Goal: Transaction & Acquisition: Purchase product/service

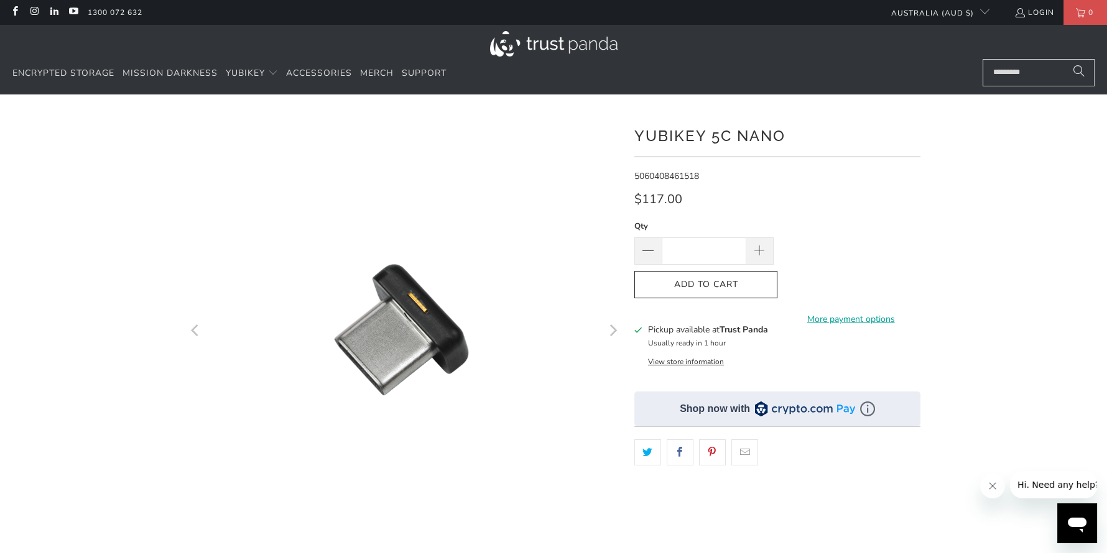
click at [613, 336] on icon "Next" at bounding box center [612, 330] width 12 height 261
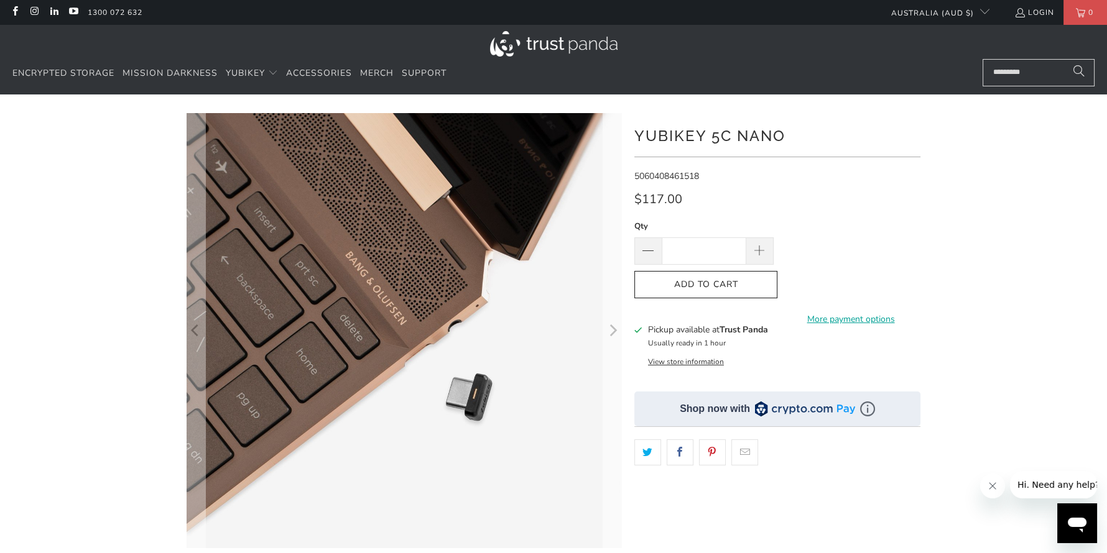
click at [613, 336] on icon "Next" at bounding box center [612, 330] width 12 height 261
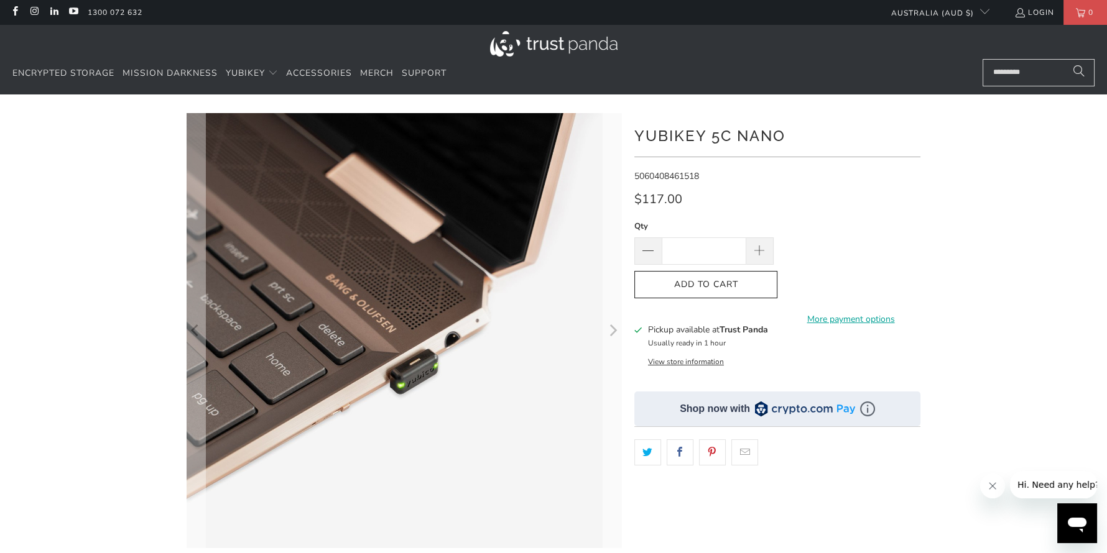
click at [613, 336] on icon "Next" at bounding box center [612, 330] width 12 height 261
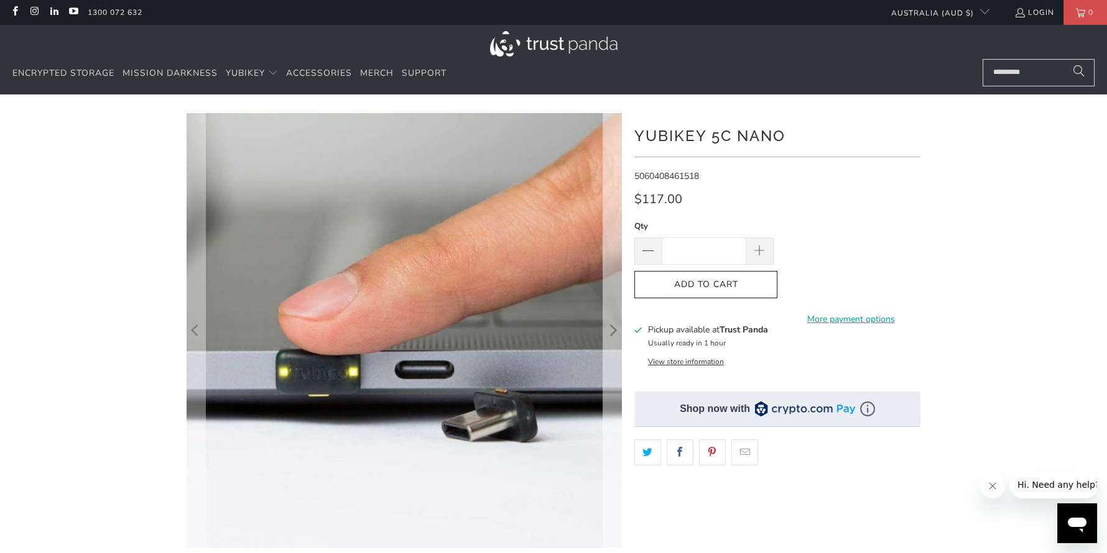
click at [613, 336] on icon "Next" at bounding box center [612, 330] width 12 height 261
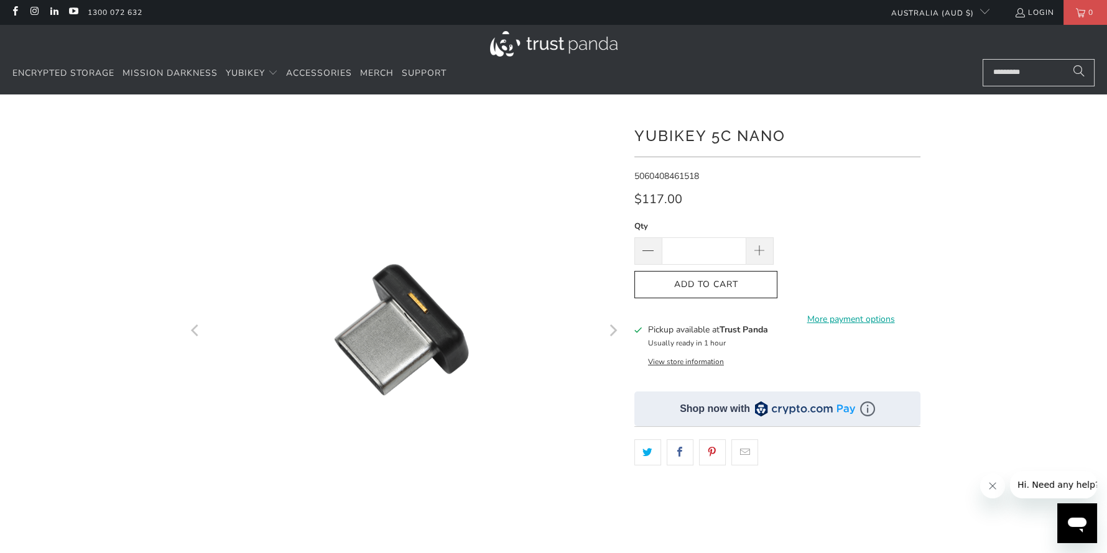
click at [613, 336] on icon "Next" at bounding box center [612, 330] width 12 height 261
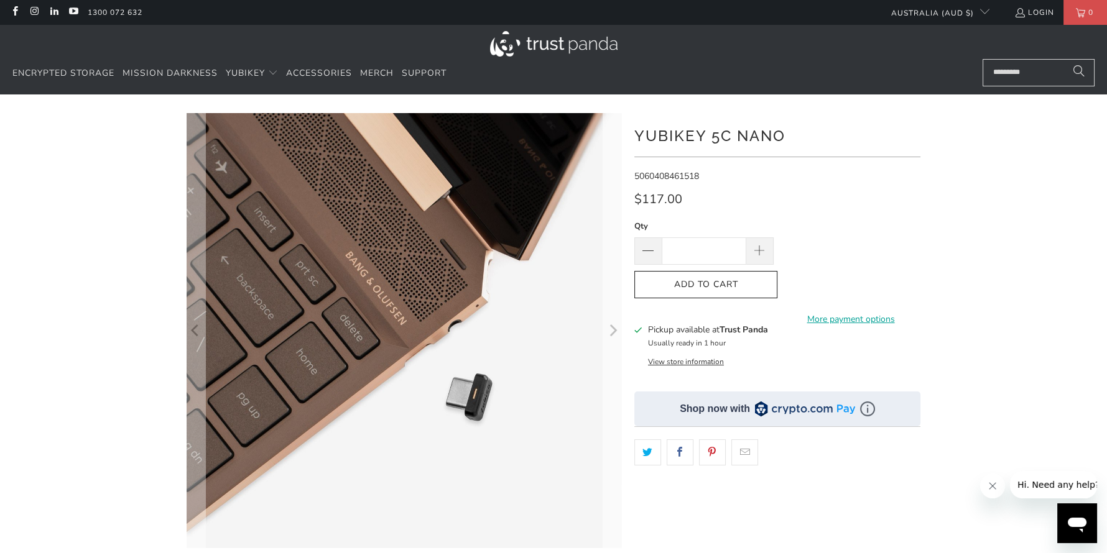
click at [613, 336] on icon "Next" at bounding box center [612, 330] width 12 height 261
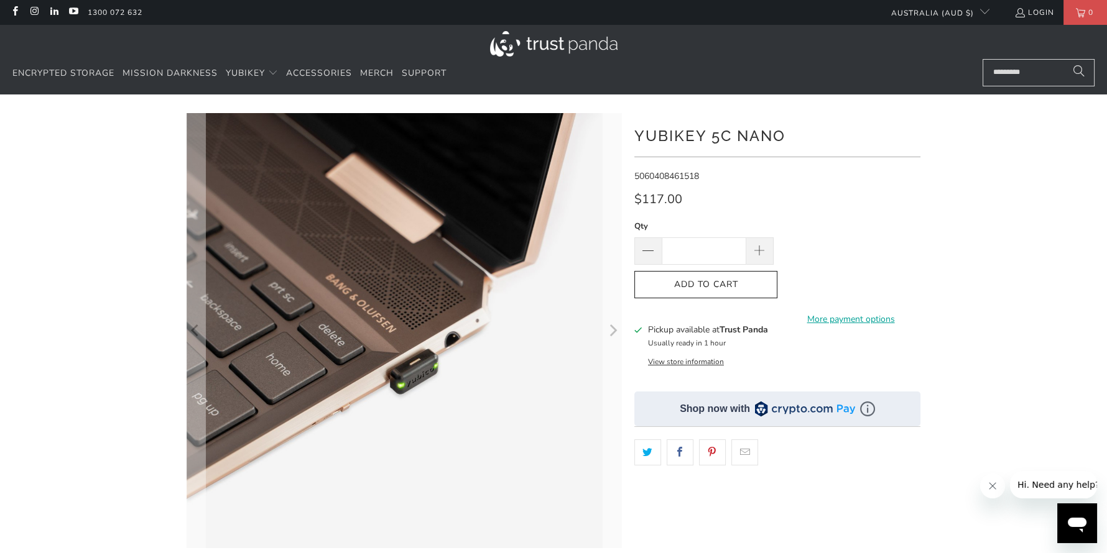
click at [613, 336] on icon "Next" at bounding box center [612, 330] width 12 height 261
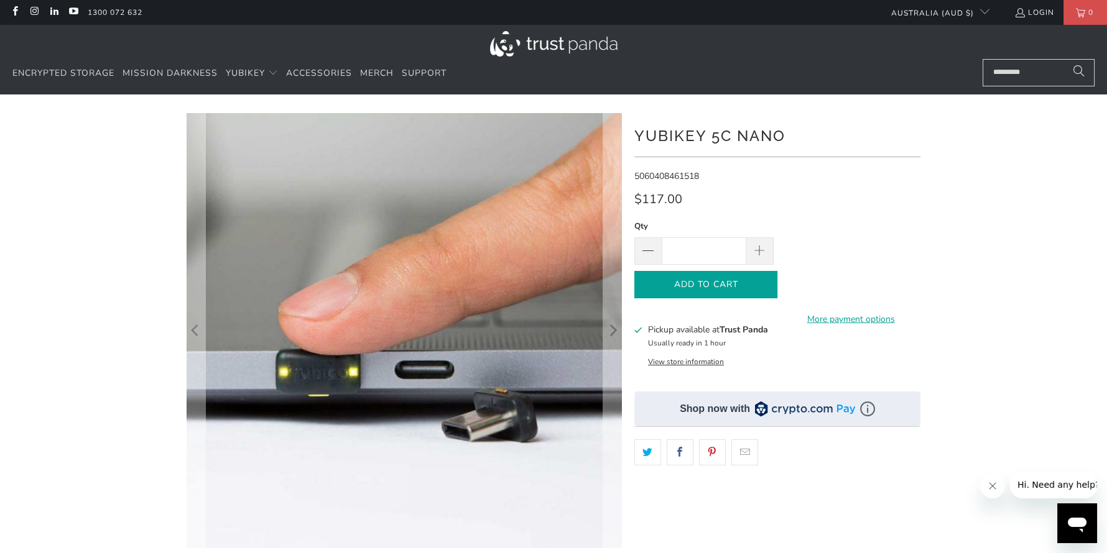
click at [736, 287] on span "Add to Cart" at bounding box center [705, 285] width 117 height 11
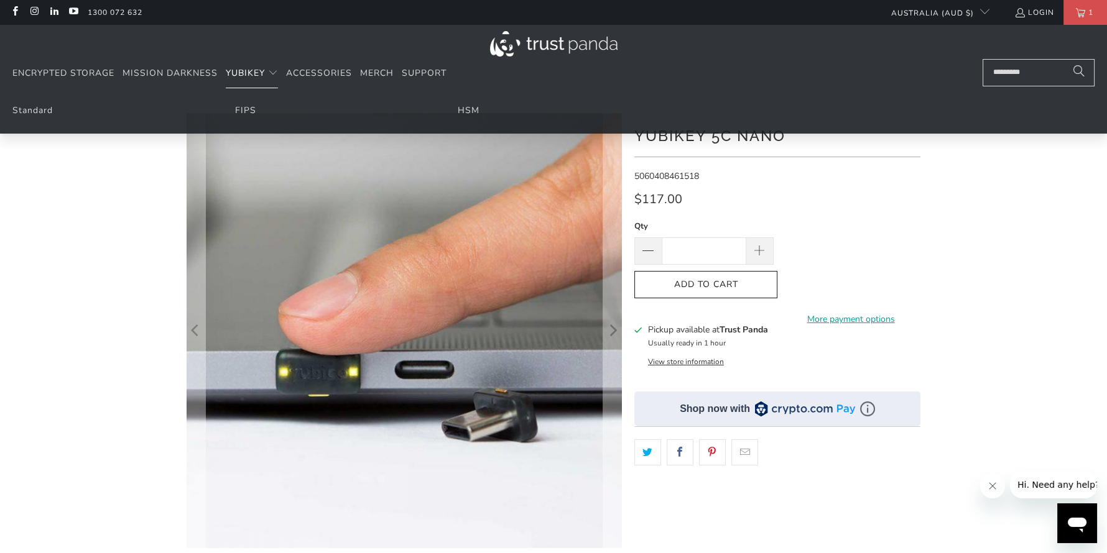
click at [252, 75] on span "YubiKey" at bounding box center [245, 73] width 39 height 12
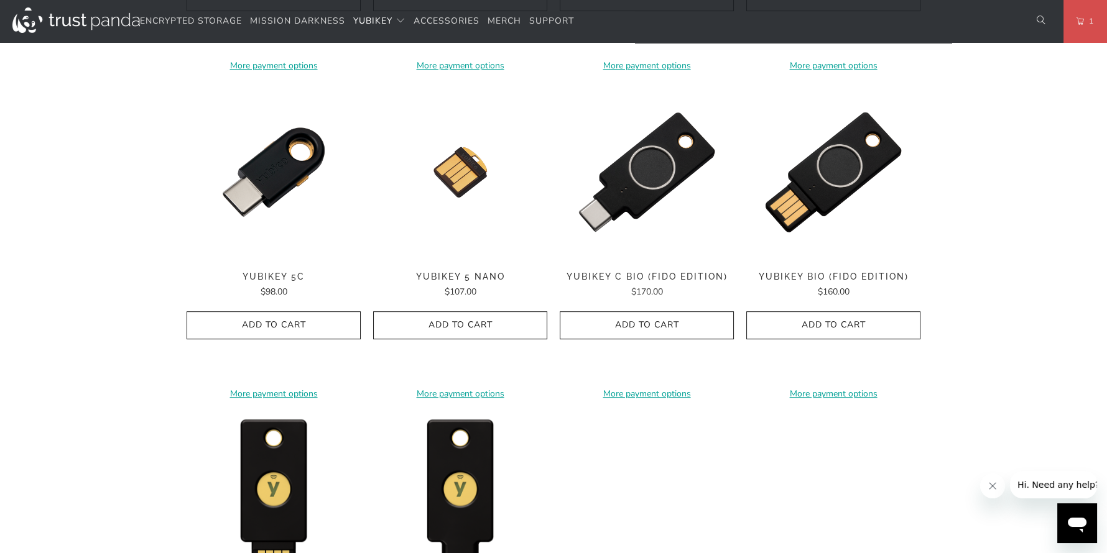
scroll to position [793, 0]
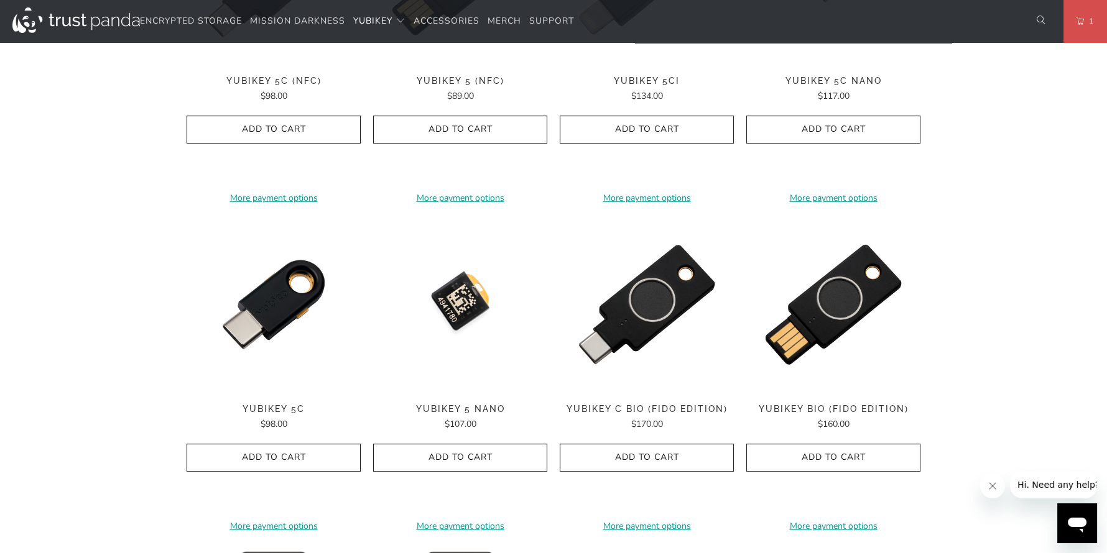
click at [474, 302] on img at bounding box center [460, 305] width 174 height 174
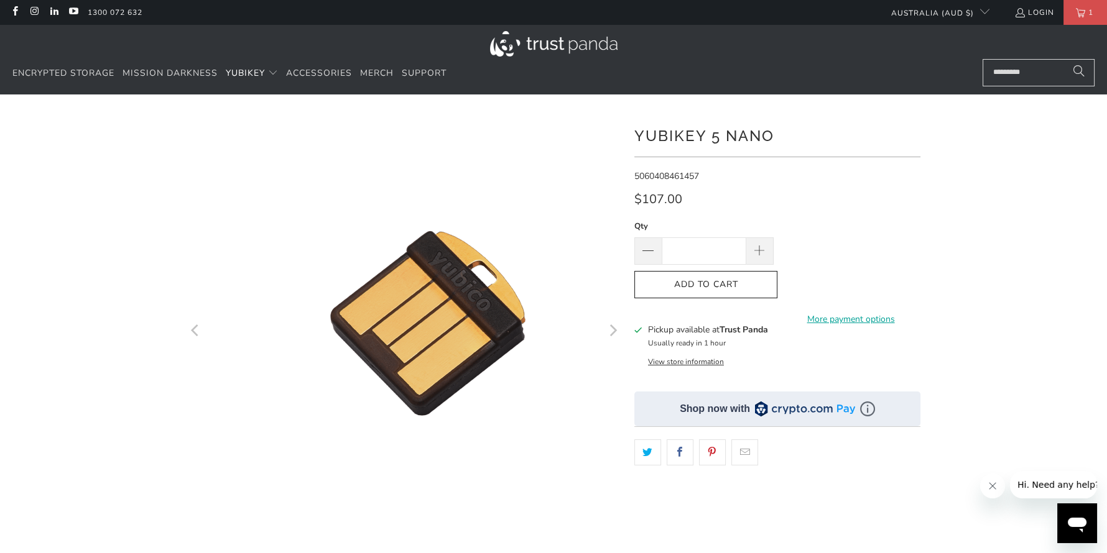
click at [354, 346] on img at bounding box center [427, 323] width 637 height 637
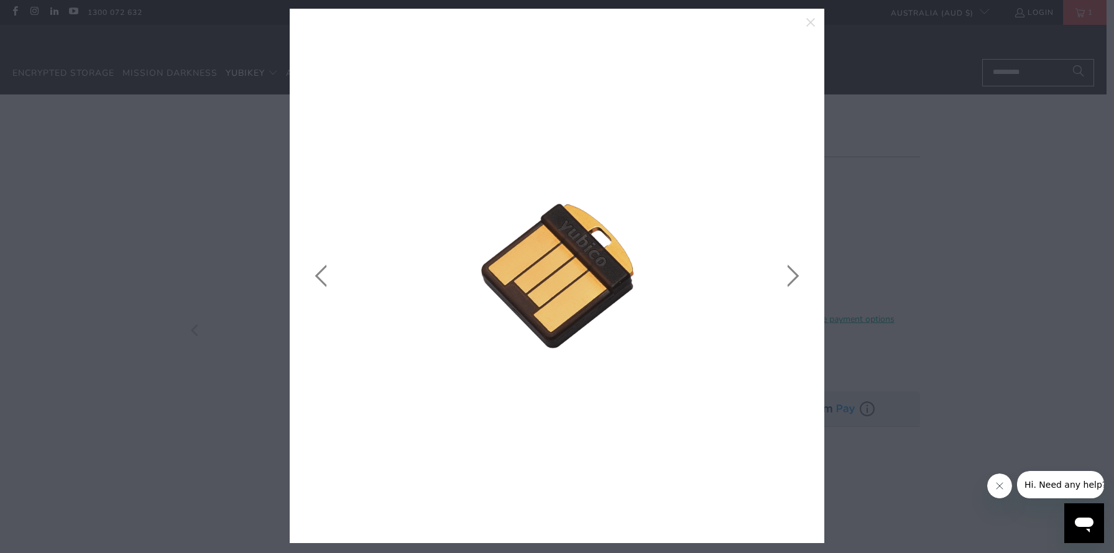
click at [789, 283] on link at bounding box center [790, 275] width 31 height 497
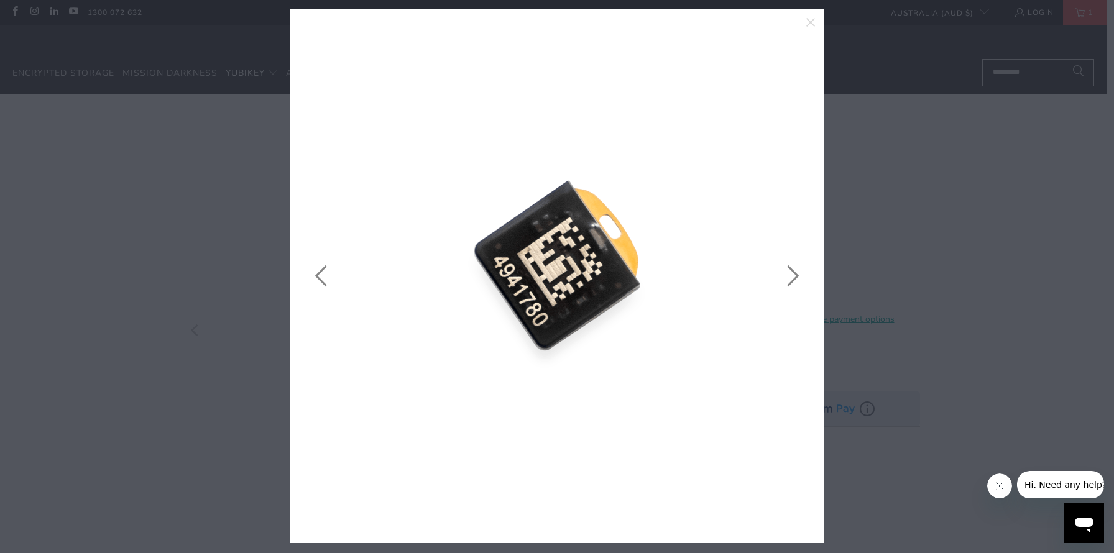
click at [789, 281] on link at bounding box center [790, 275] width 31 height 497
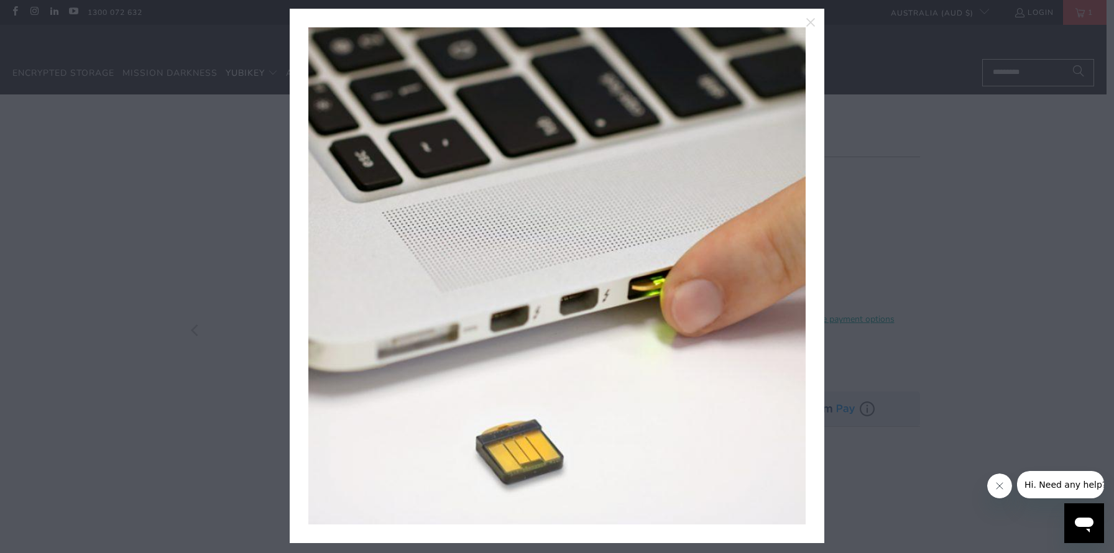
click at [789, 281] on link at bounding box center [790, 275] width 31 height 497
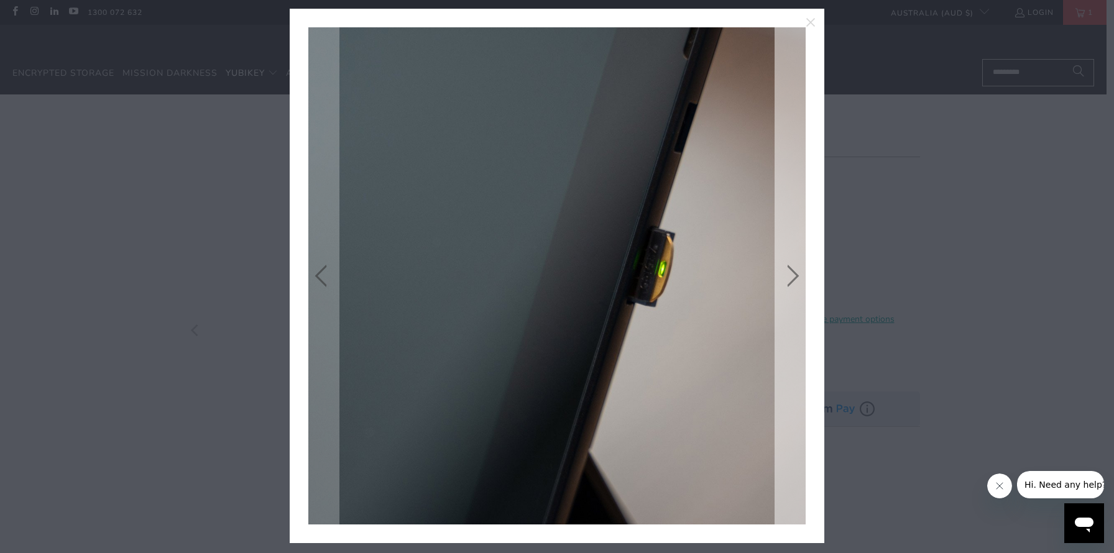
click at [788, 276] on link at bounding box center [790, 275] width 31 height 497
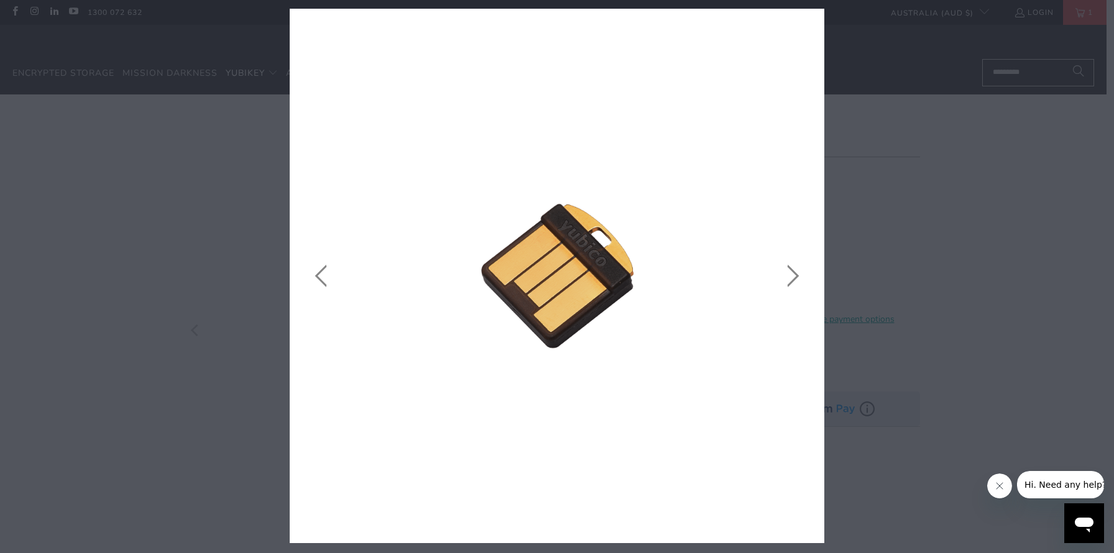
click at [808, 25] on icon "close" at bounding box center [810, 22] width 9 height 9
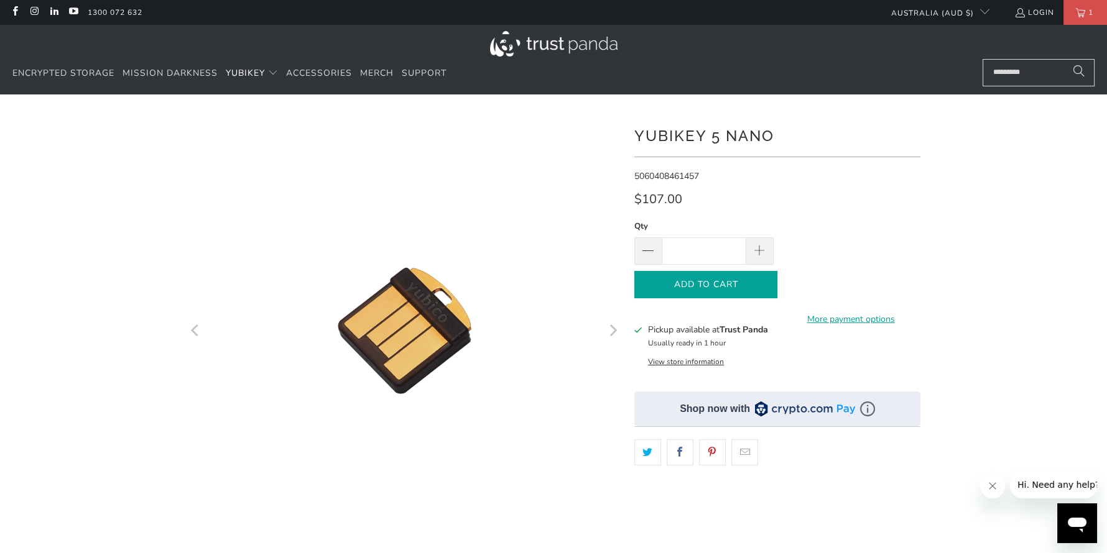
click at [703, 285] on icon "button" at bounding box center [706, 285] width 20 height 20
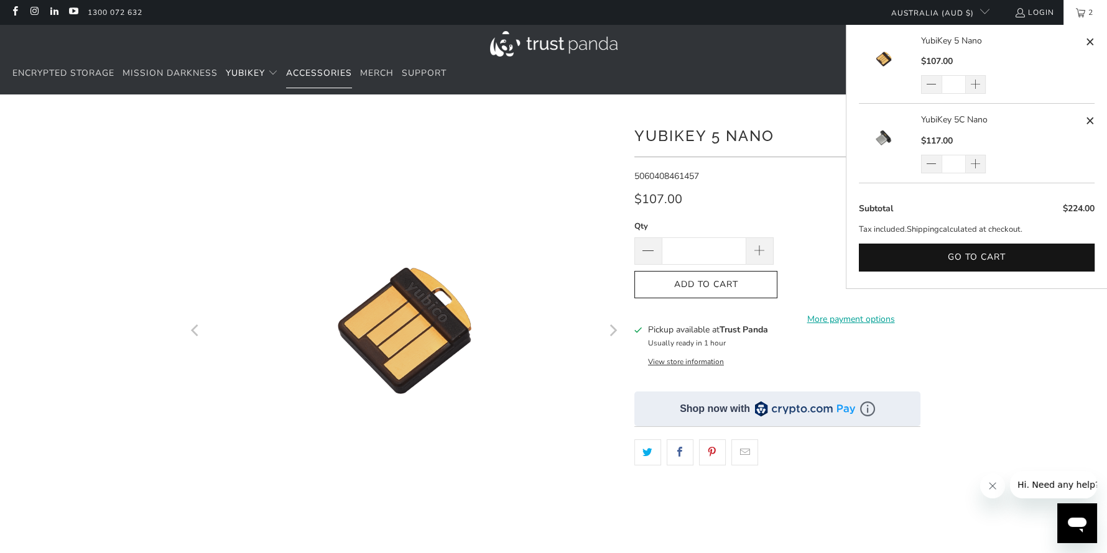
click at [324, 77] on span "Accessories" at bounding box center [319, 73] width 66 height 12
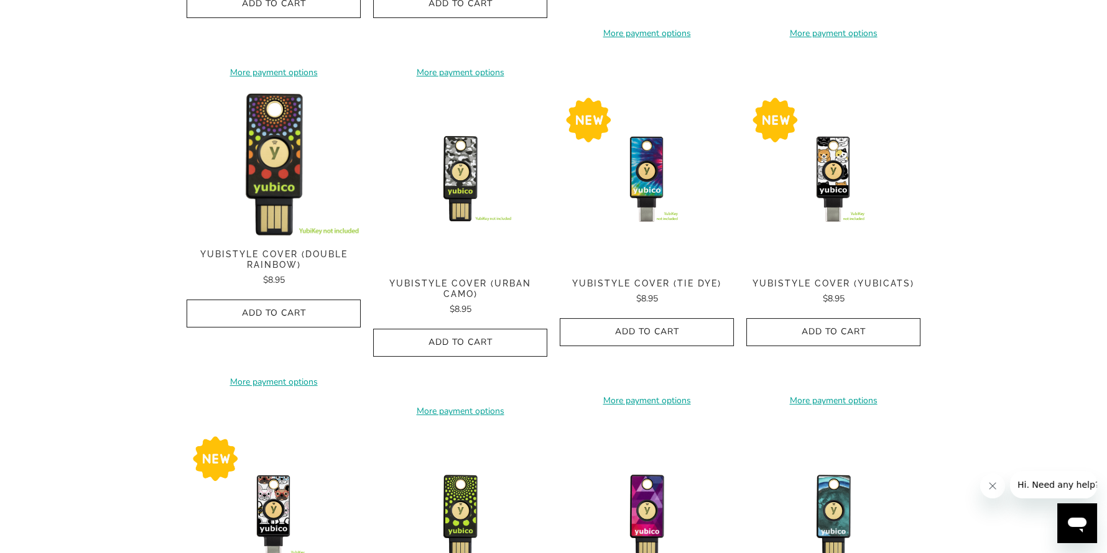
scroll to position [529, 0]
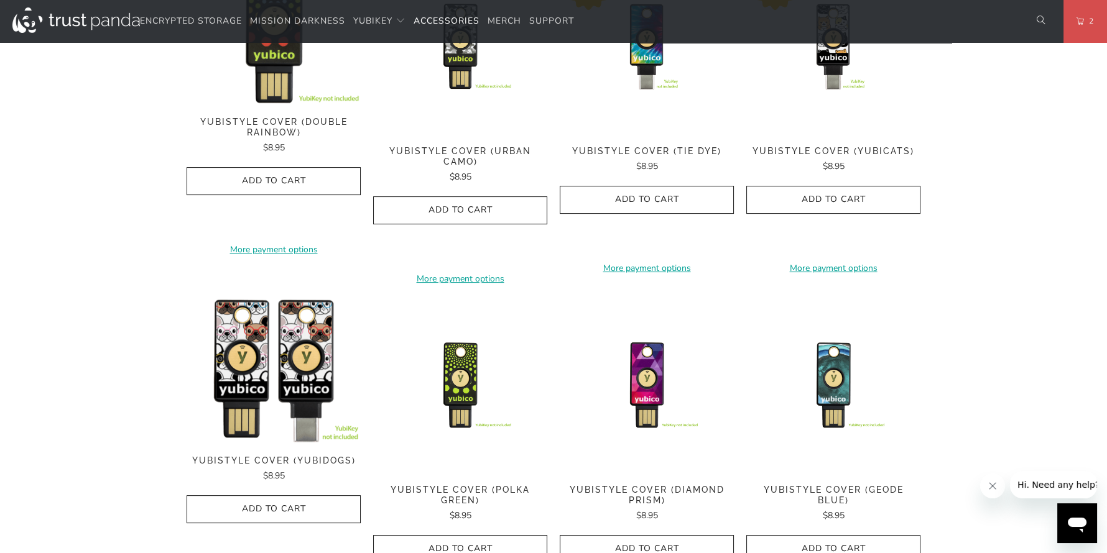
click at [295, 408] on img at bounding box center [274, 370] width 174 height 145
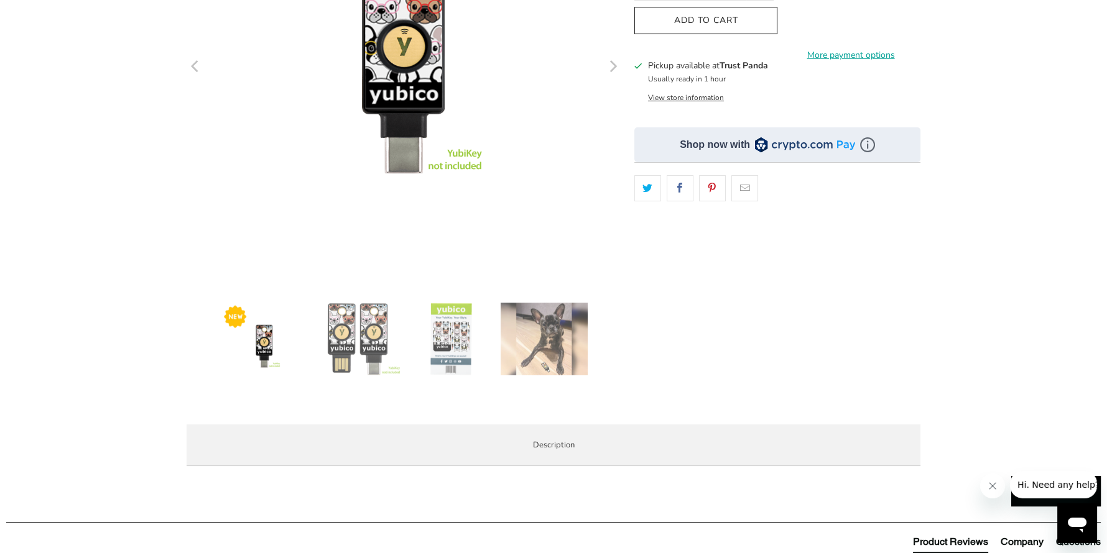
scroll to position [66, 0]
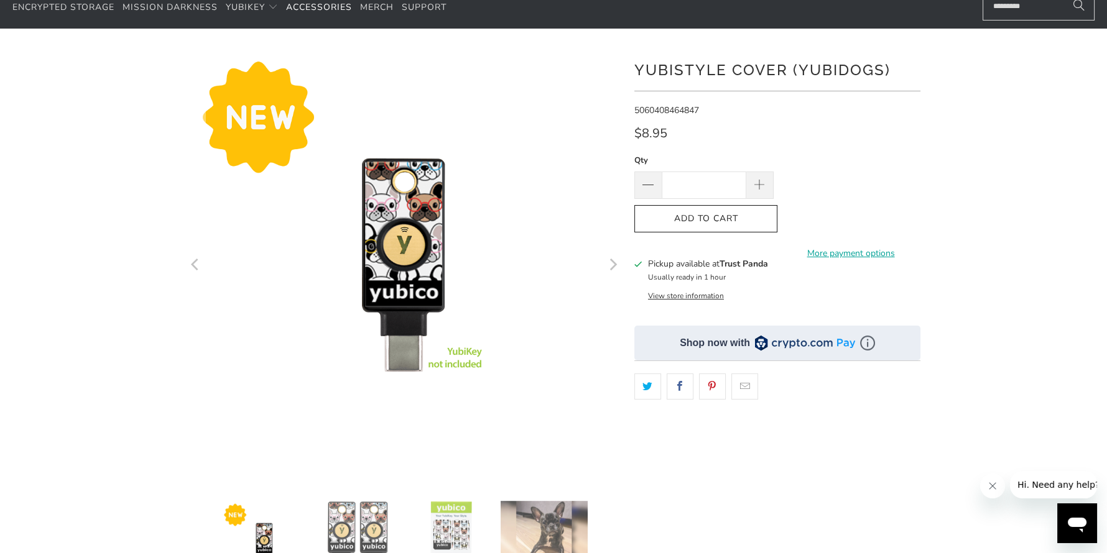
click at [606, 270] on icon "Next" at bounding box center [612, 264] width 12 height 261
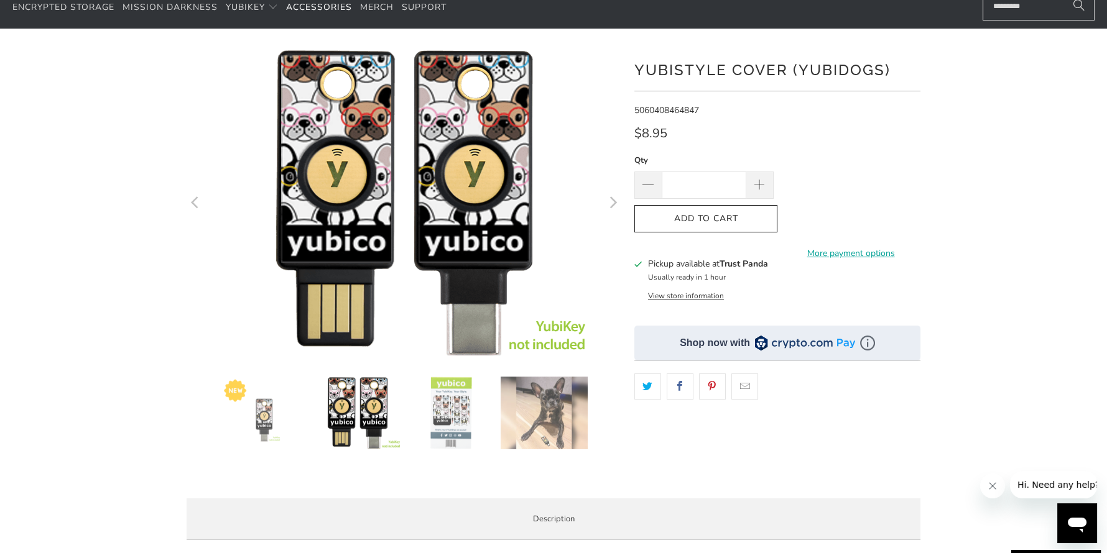
click at [606, 270] on icon "Next" at bounding box center [612, 202] width 12 height 187
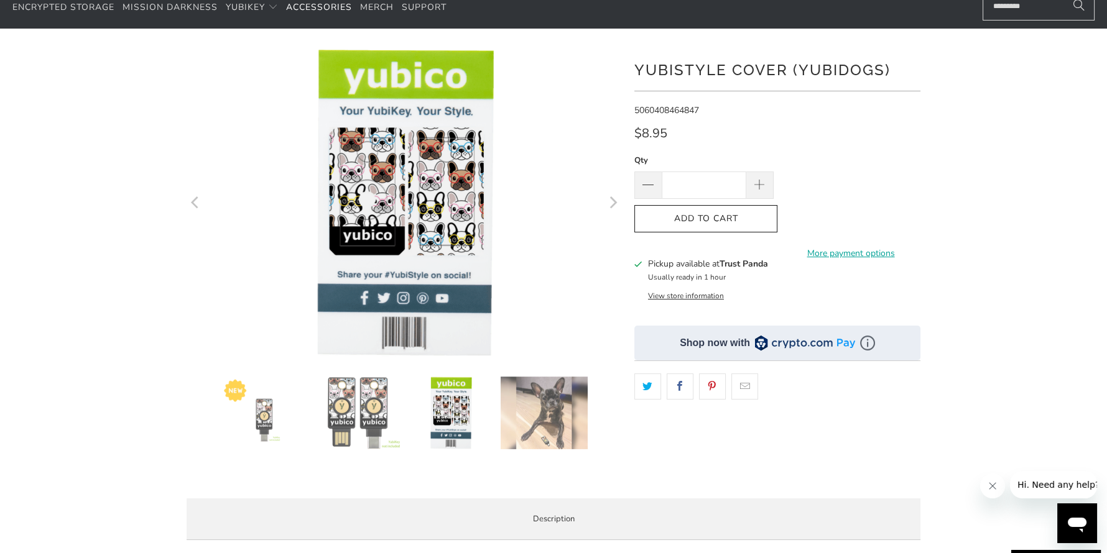
click at [606, 270] on icon "Next" at bounding box center [612, 202] width 12 height 187
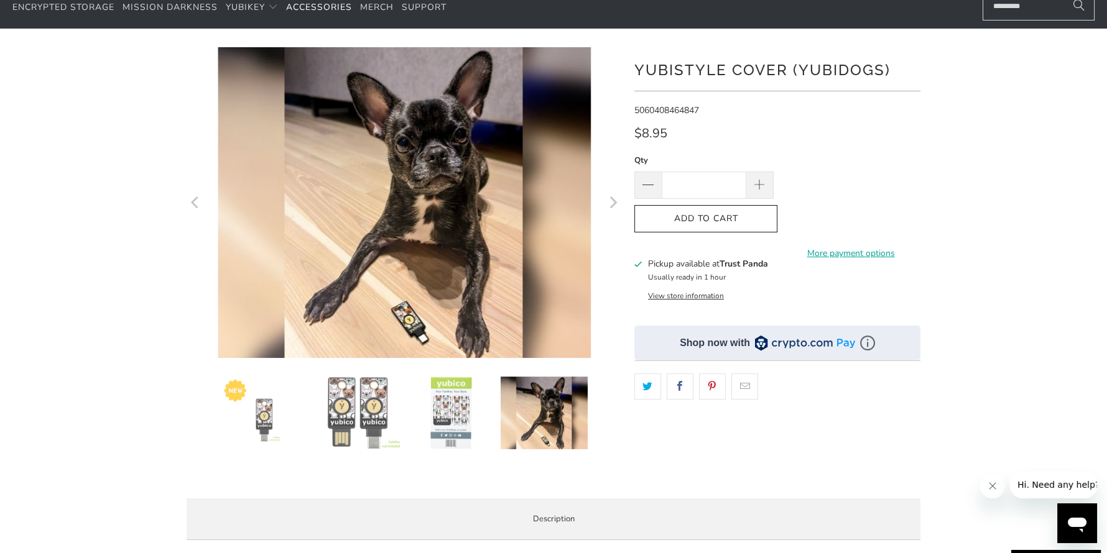
click at [607, 269] on icon "Next" at bounding box center [612, 202] width 12 height 187
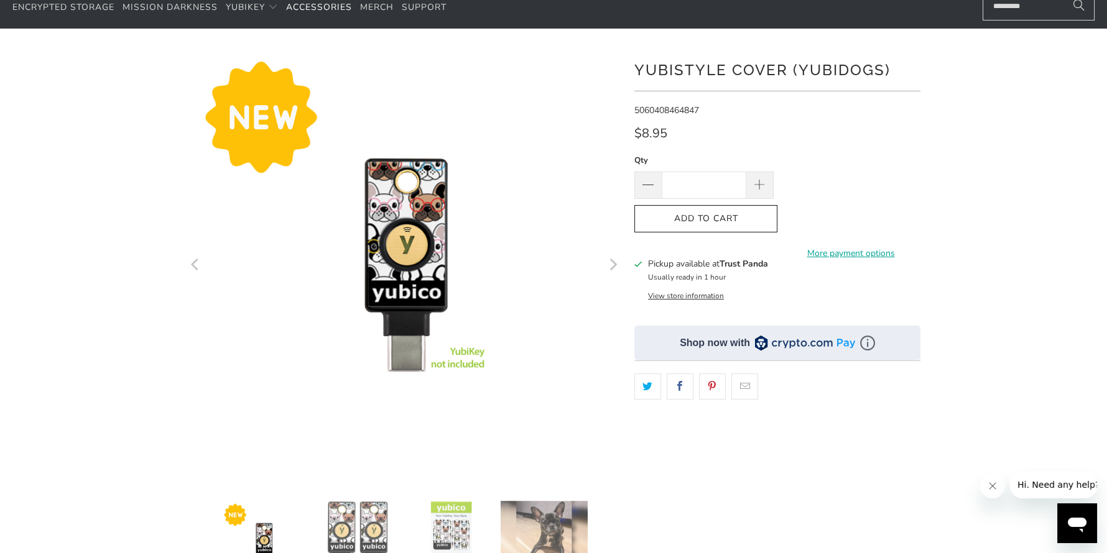
click at [607, 269] on icon "Next" at bounding box center [612, 264] width 12 height 261
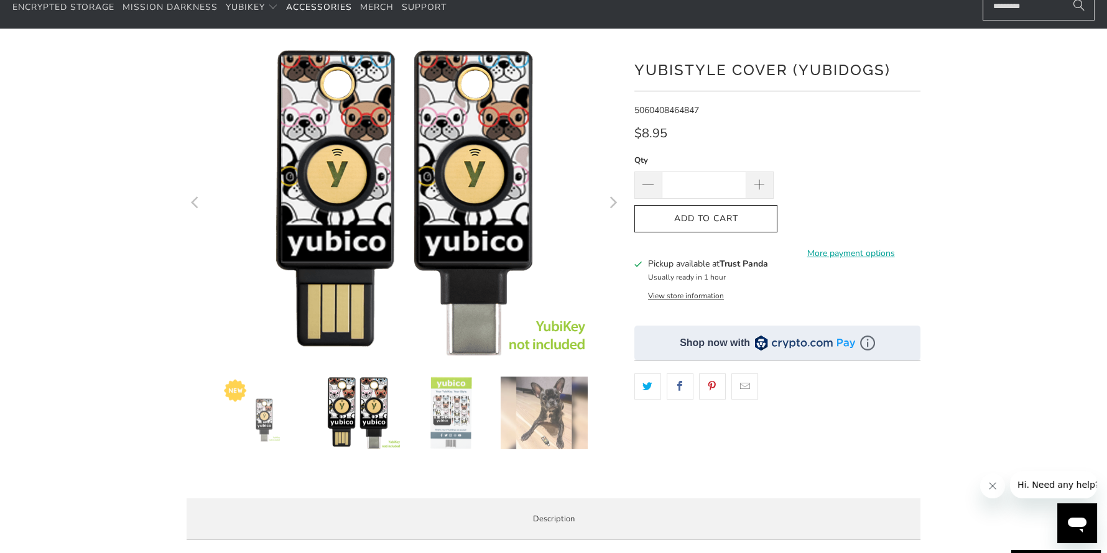
click at [607, 269] on icon "Next" at bounding box center [612, 202] width 12 height 187
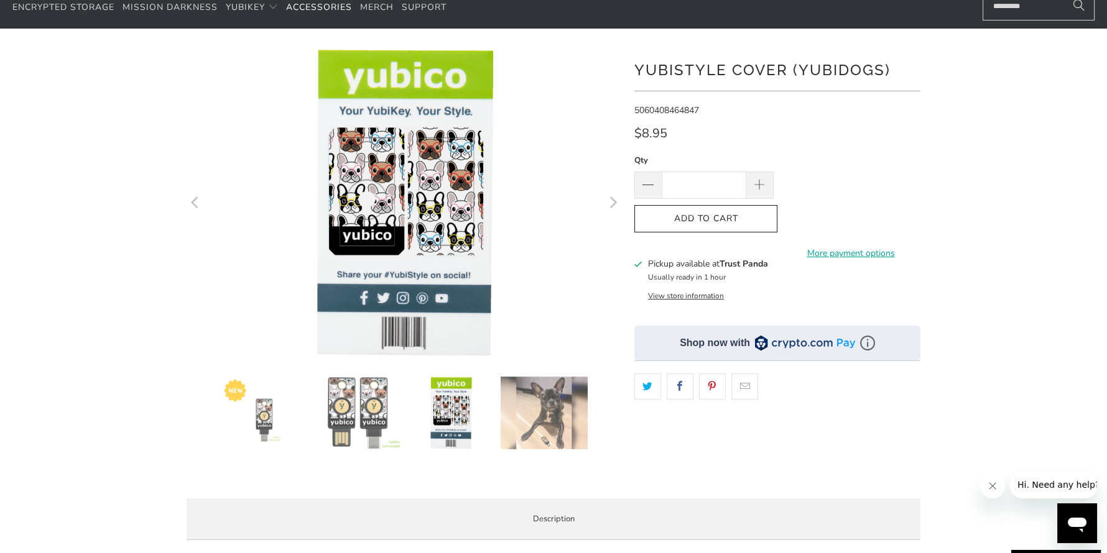
scroll to position [397, 0]
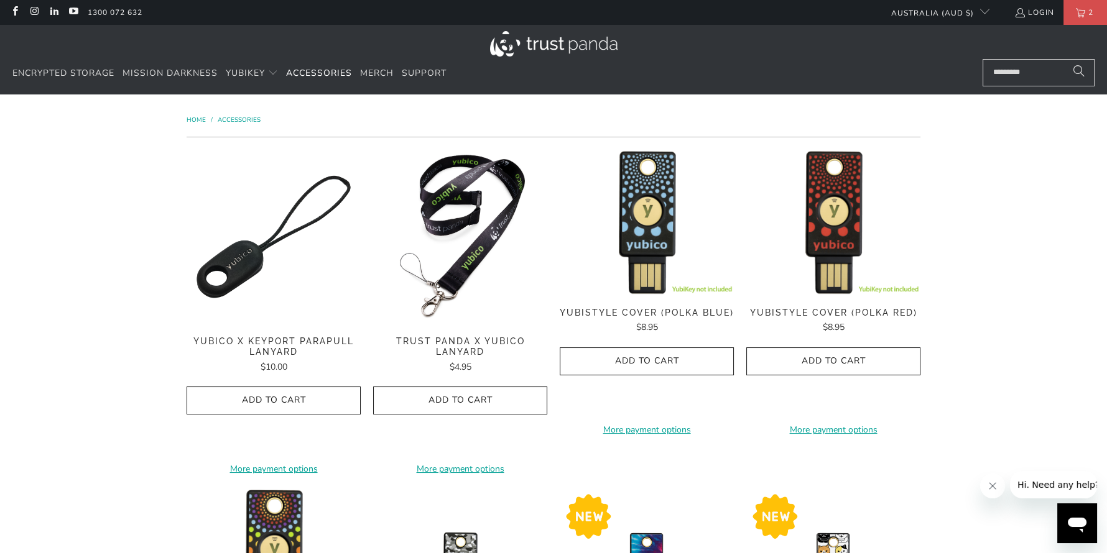
click at [261, 339] on span "Yubico x Keyport Parapull Lanyard" at bounding box center [274, 346] width 174 height 21
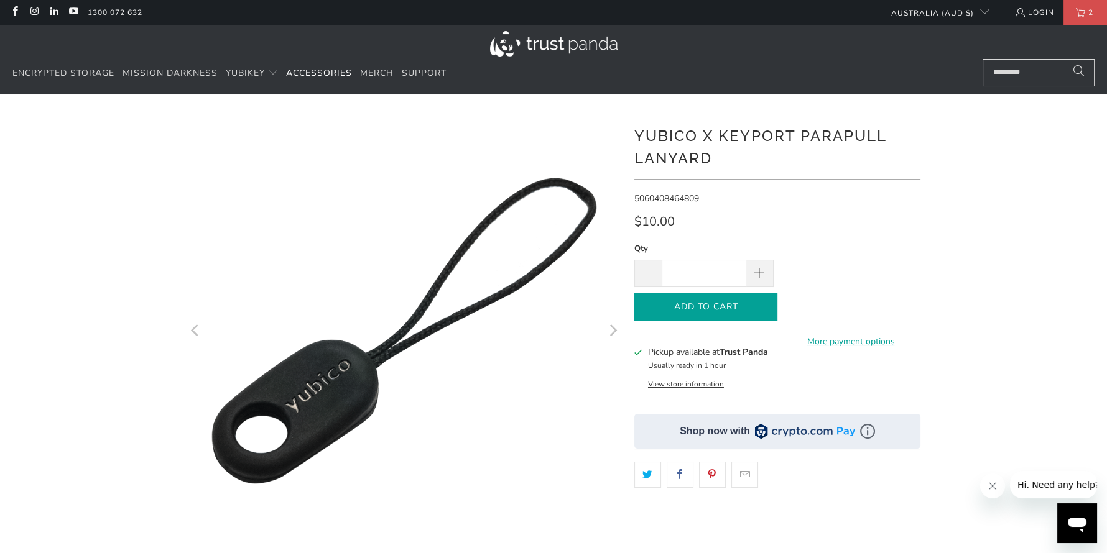
click at [706, 307] on icon "button" at bounding box center [706, 307] width 20 height 20
click at [377, 75] on span "Merch" at bounding box center [377, 73] width 34 height 12
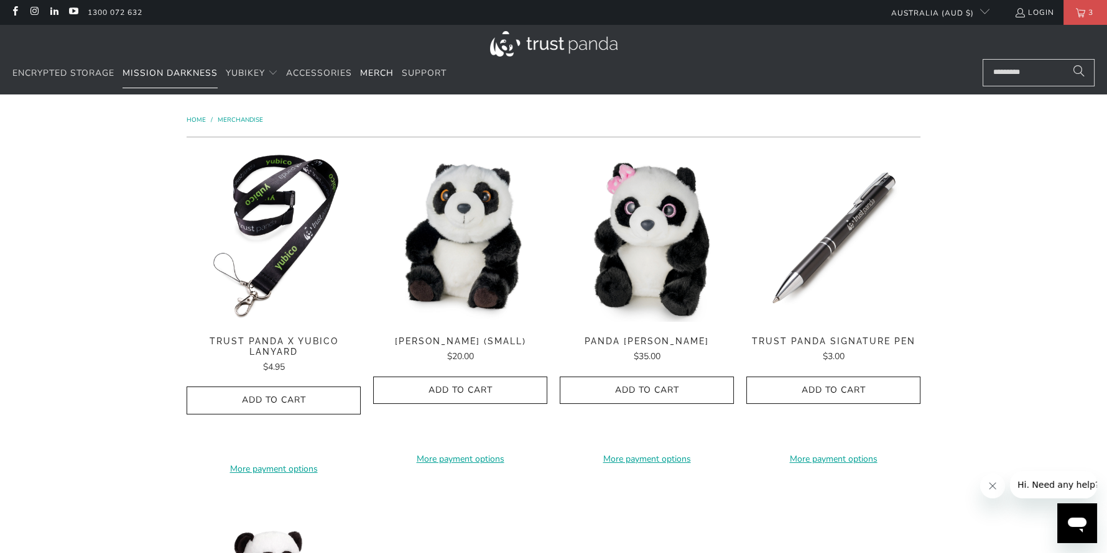
click at [181, 77] on span "Mission Darkness" at bounding box center [169, 73] width 95 height 12
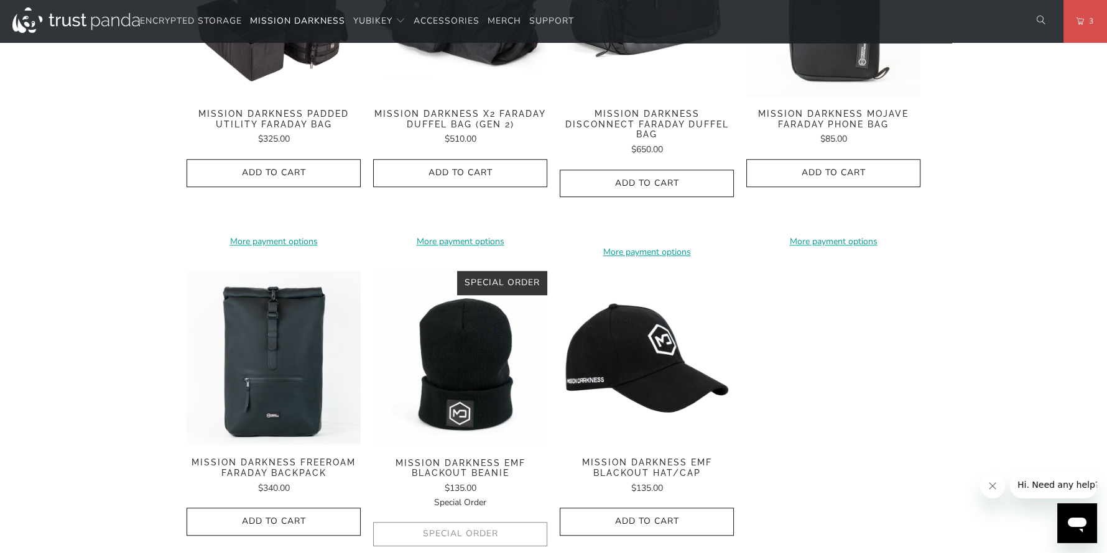
scroll to position [1654, 0]
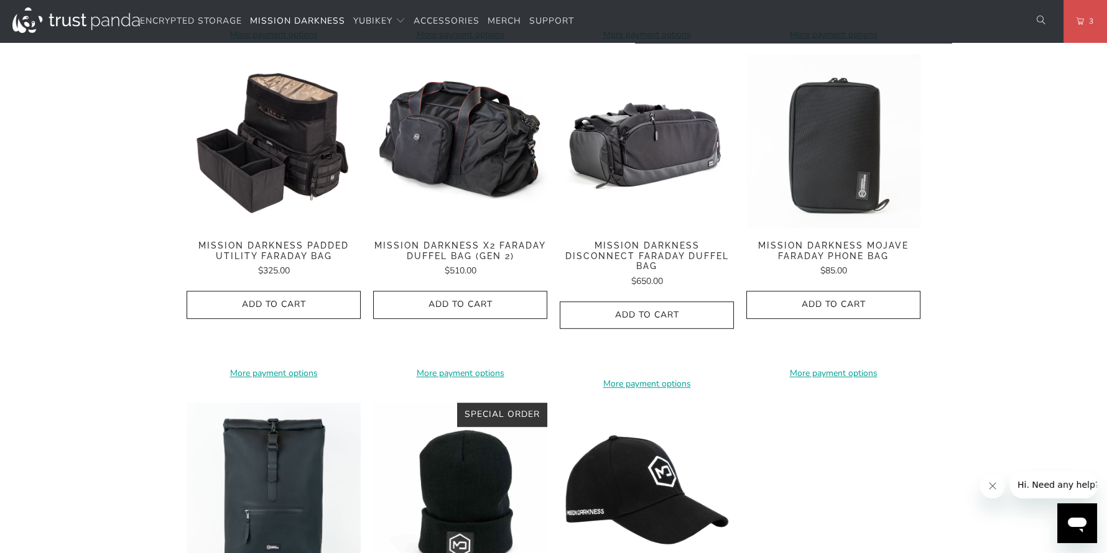
click at [848, 247] on span "Mission Darkness Mojave Faraday Phone Bag" at bounding box center [833, 251] width 174 height 21
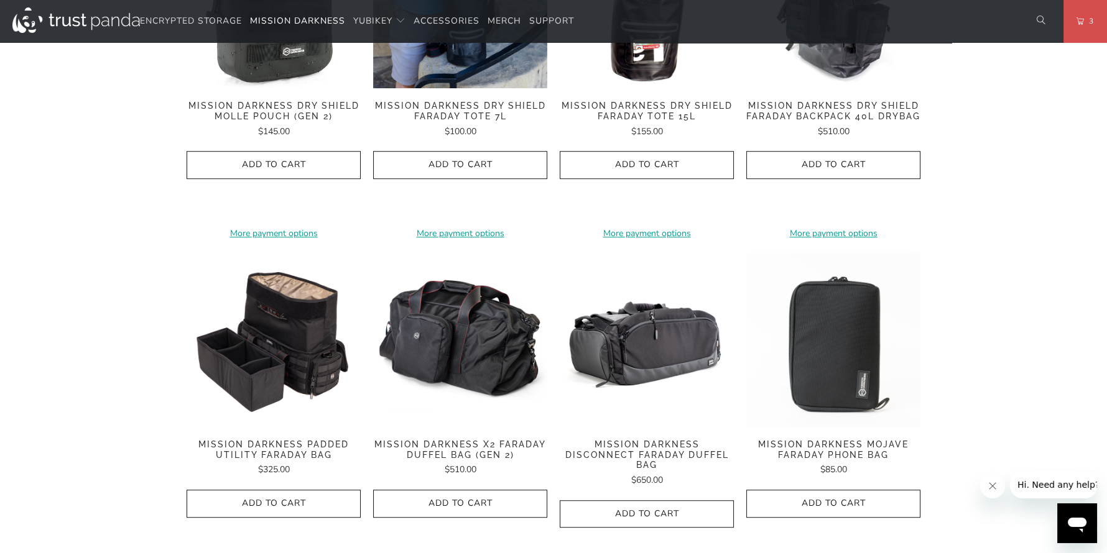
scroll to position [1257, 0]
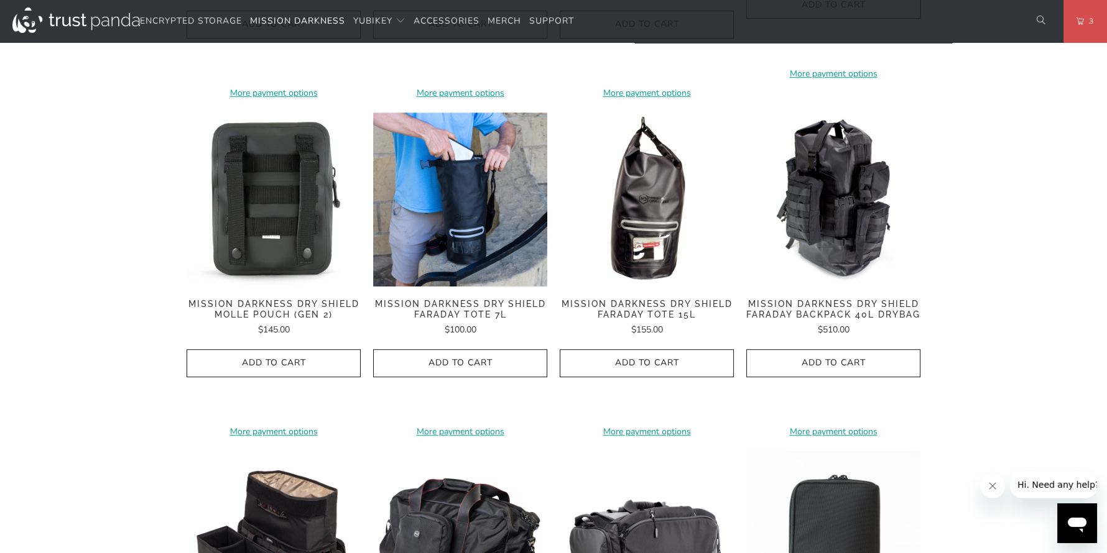
click at [259, 205] on img at bounding box center [274, 200] width 174 height 174
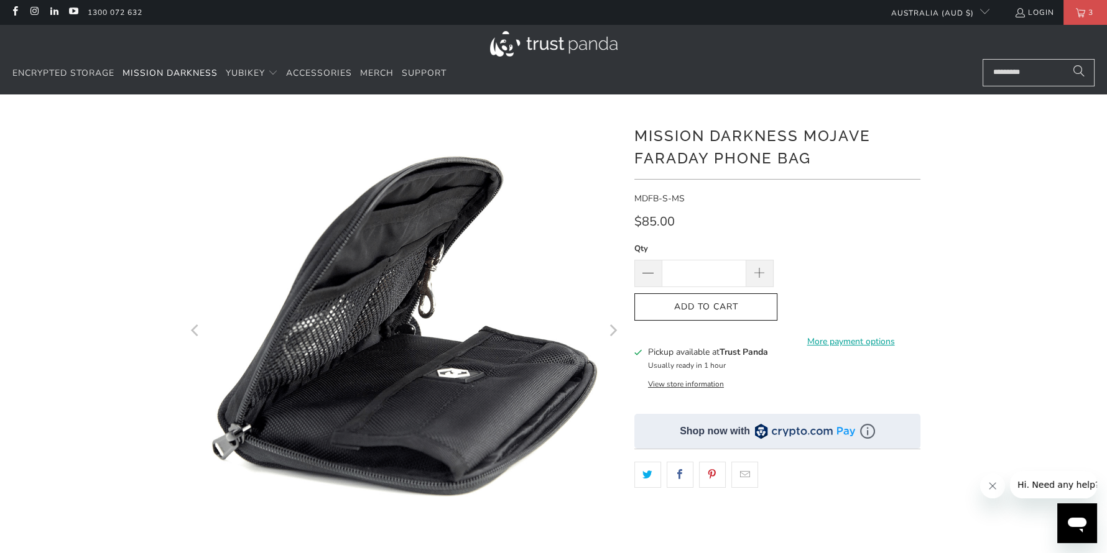
click at [611, 334] on icon "Next" at bounding box center [612, 330] width 12 height 261
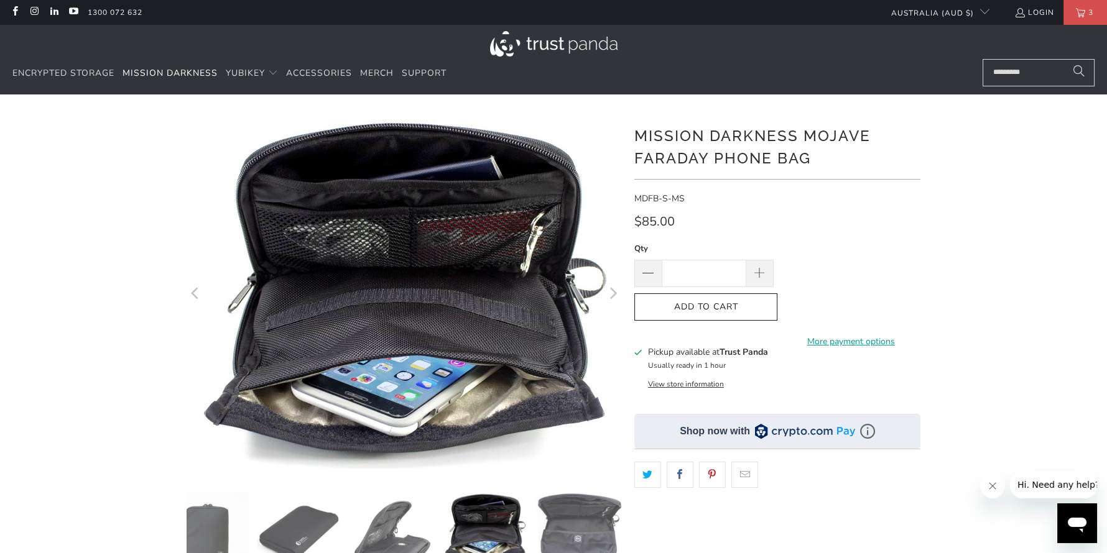
click at [611, 334] on icon "Next" at bounding box center [612, 293] width 12 height 216
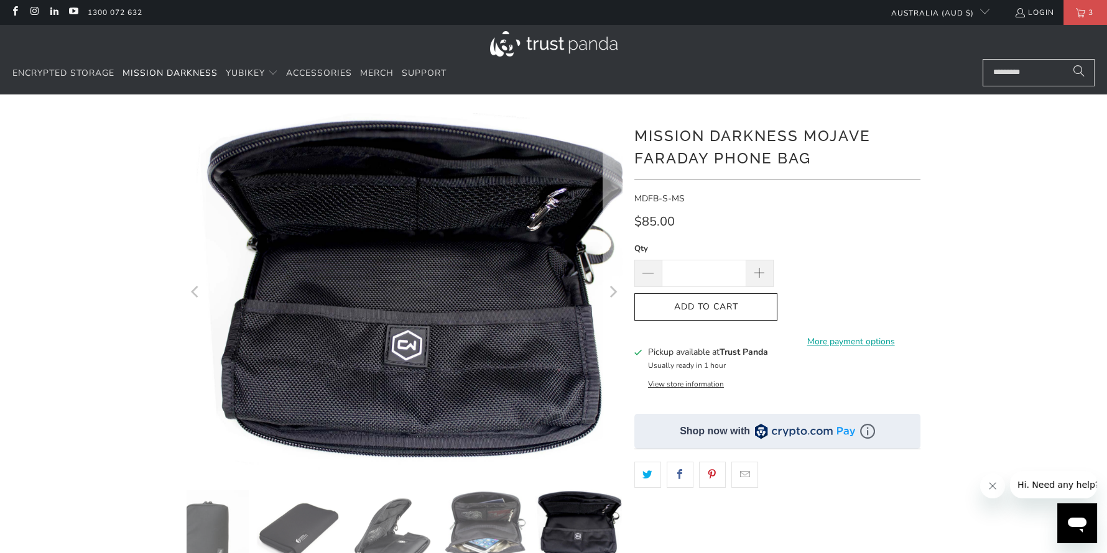
click at [612, 333] on icon "Next" at bounding box center [612, 292] width 12 height 215
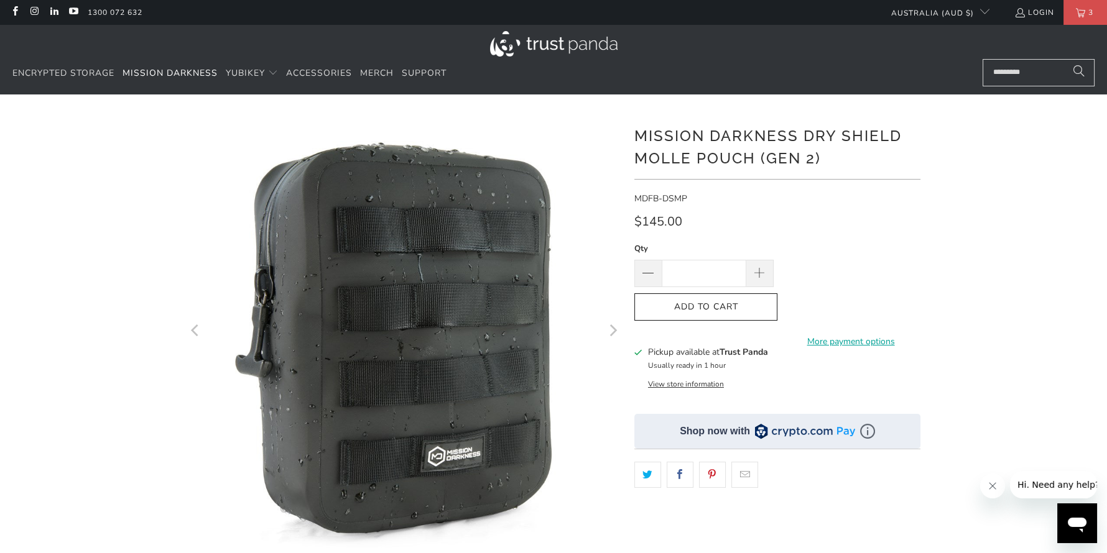
click at [607, 329] on icon "Next" at bounding box center [612, 330] width 12 height 261
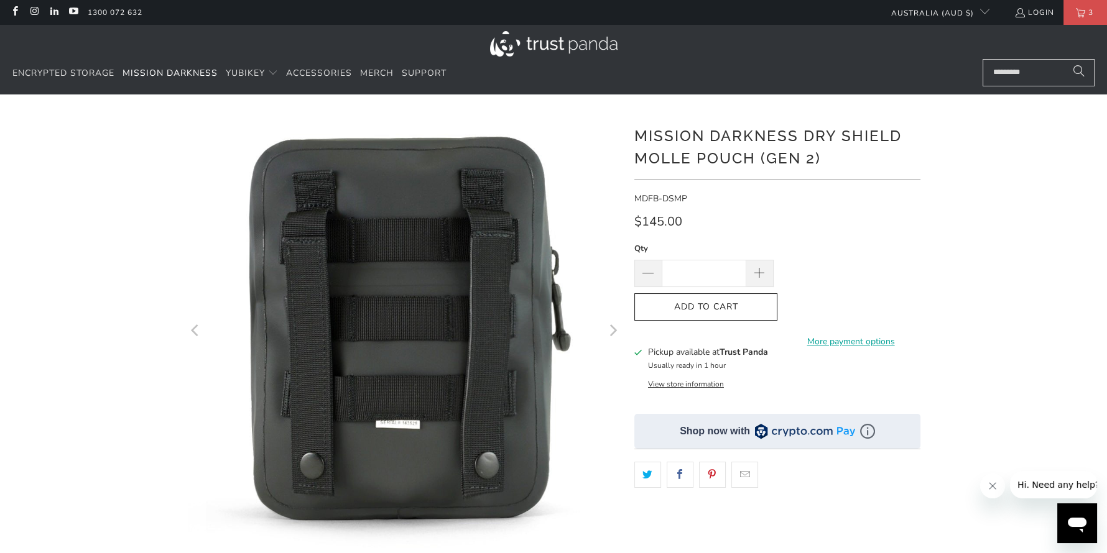
click at [607, 328] on icon "Next" at bounding box center [612, 330] width 12 height 261
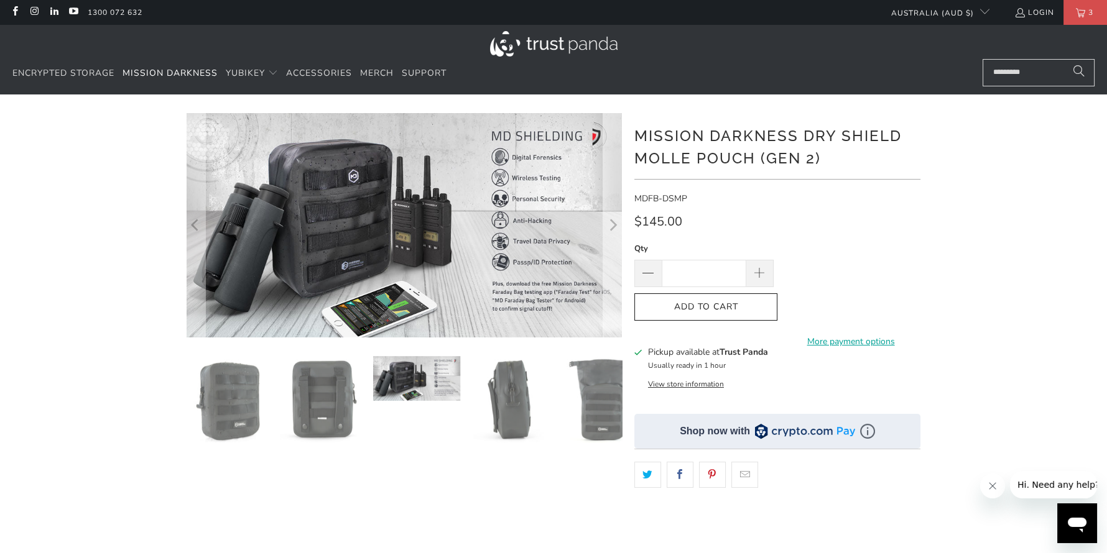
click at [607, 328] on button "Next" at bounding box center [612, 225] width 20 height 224
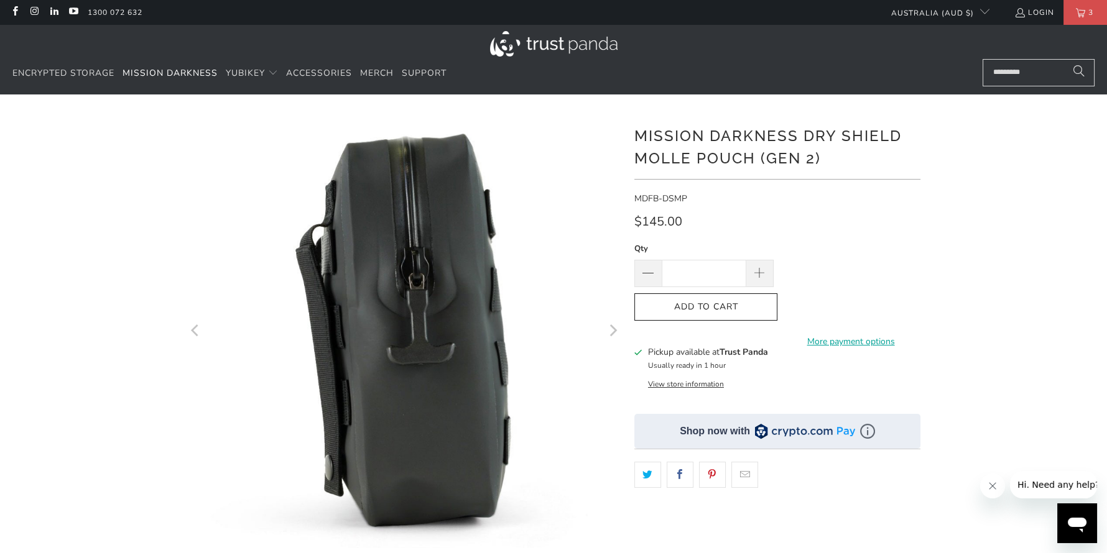
click at [607, 328] on icon "Next" at bounding box center [612, 330] width 12 height 261
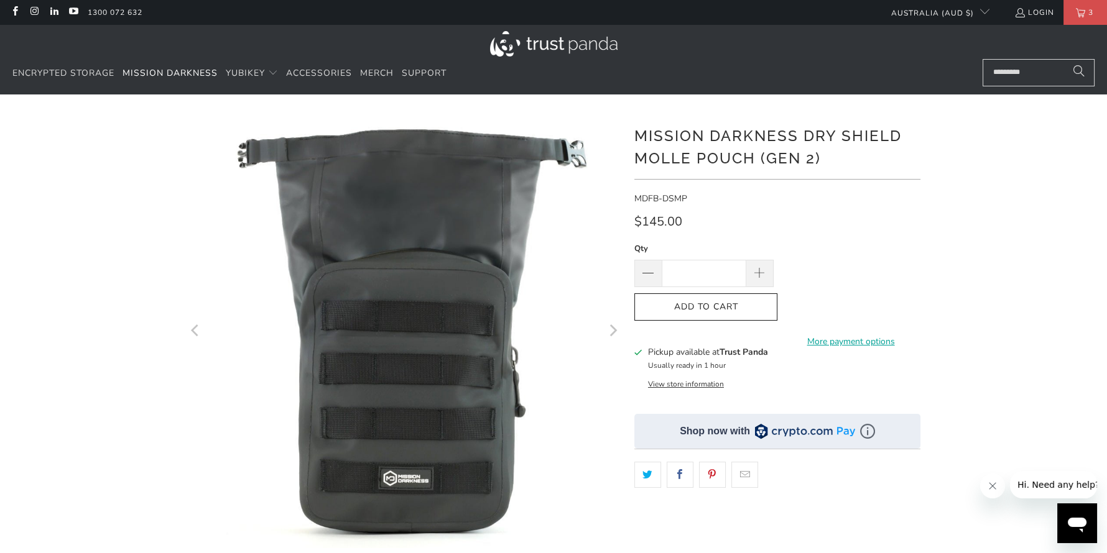
click at [607, 328] on icon "Next" at bounding box center [612, 330] width 12 height 261
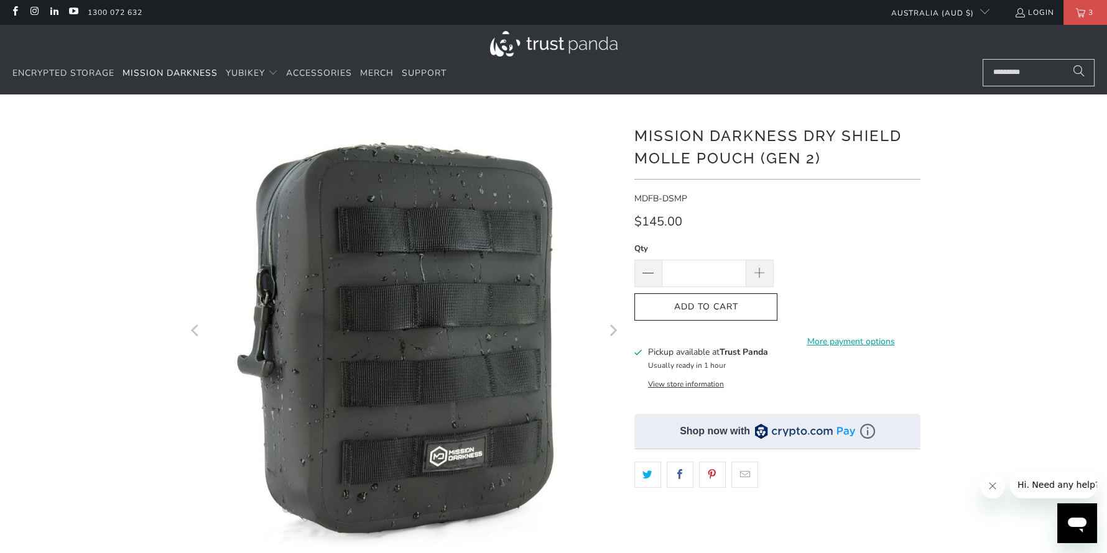
click at [607, 328] on icon "Next" at bounding box center [612, 330] width 12 height 261
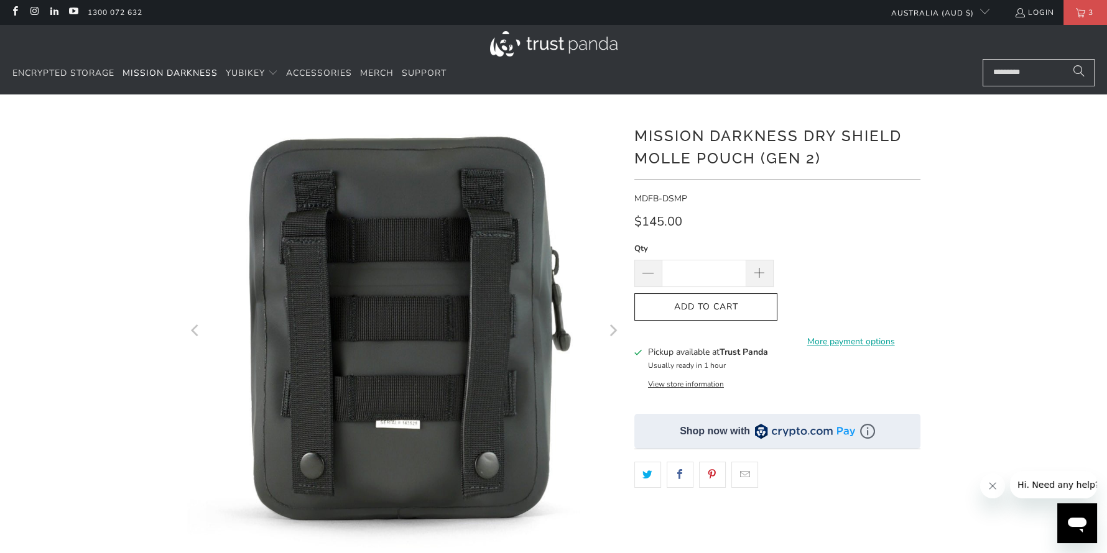
click at [607, 328] on icon "Next" at bounding box center [612, 330] width 12 height 261
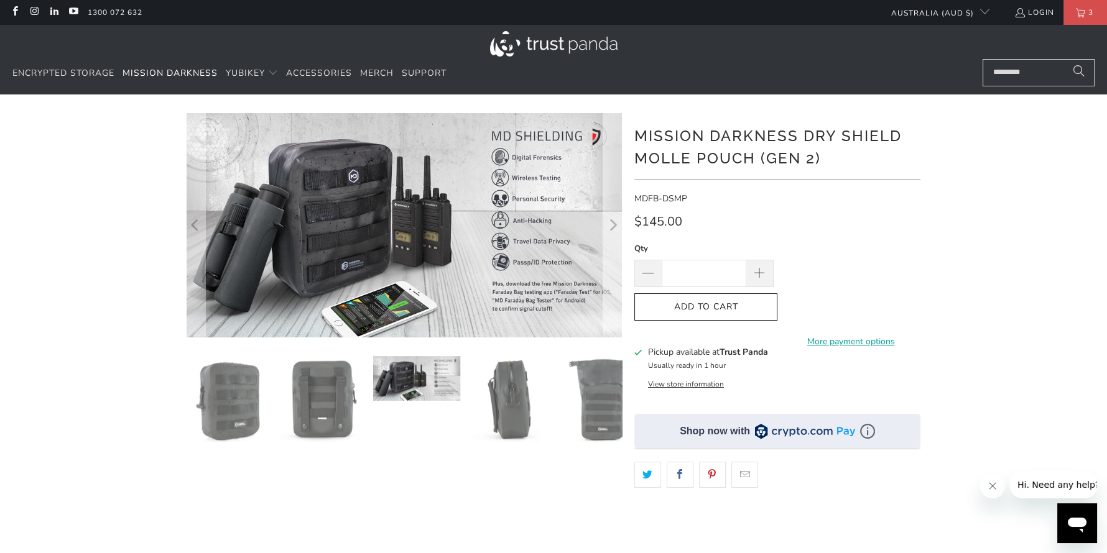
click at [607, 328] on button "Next" at bounding box center [612, 225] width 20 height 224
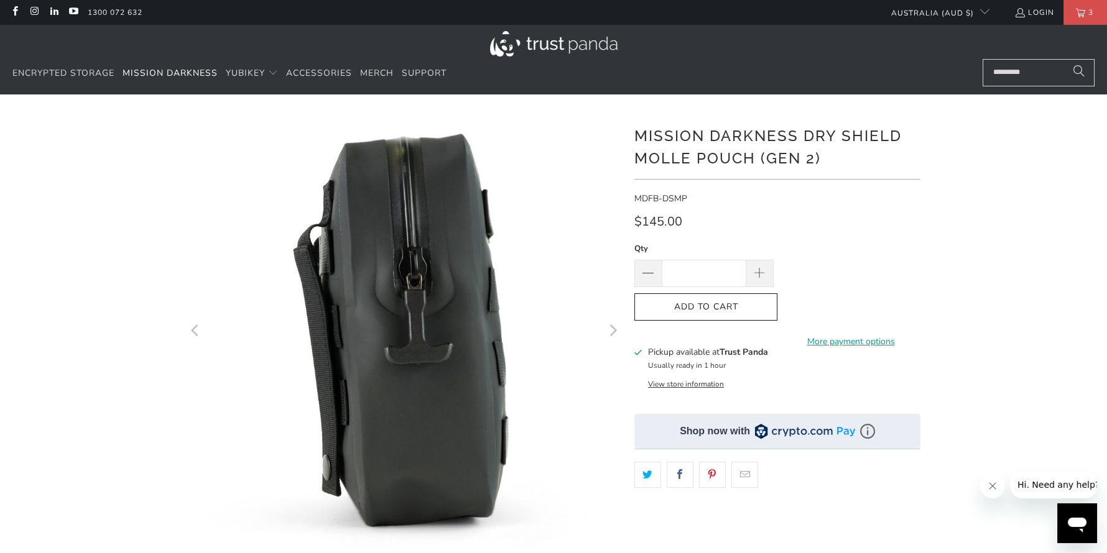
click at [607, 328] on icon "Next" at bounding box center [612, 330] width 12 height 261
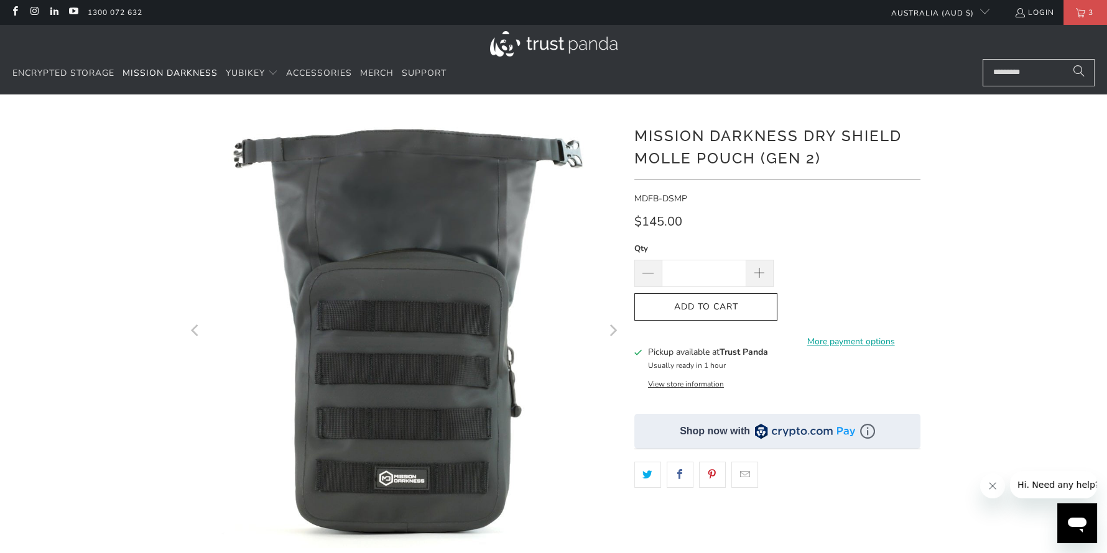
click at [607, 328] on icon "Next" at bounding box center [612, 330] width 12 height 261
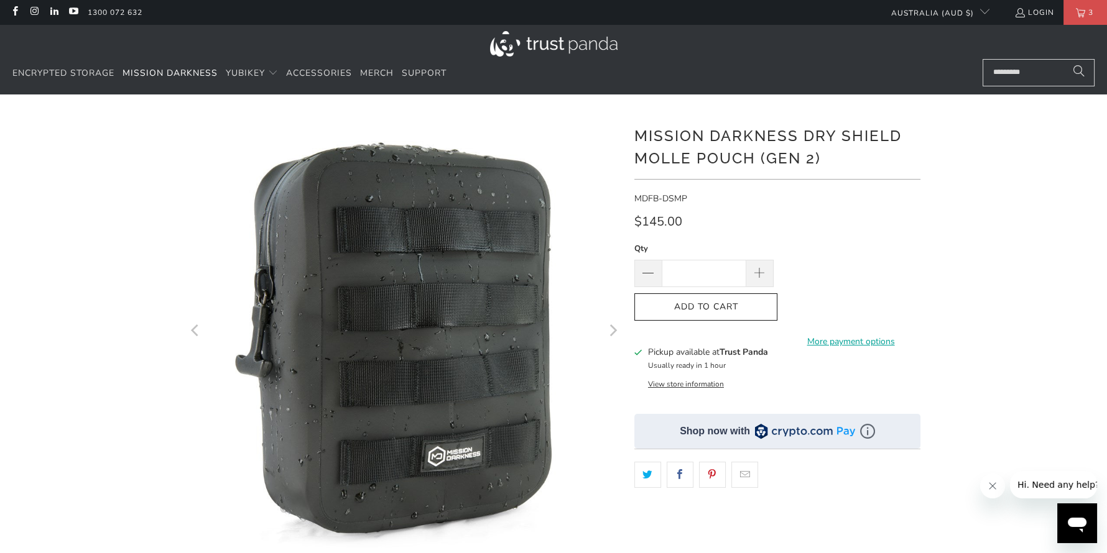
click at [607, 328] on icon "Next" at bounding box center [612, 330] width 12 height 261
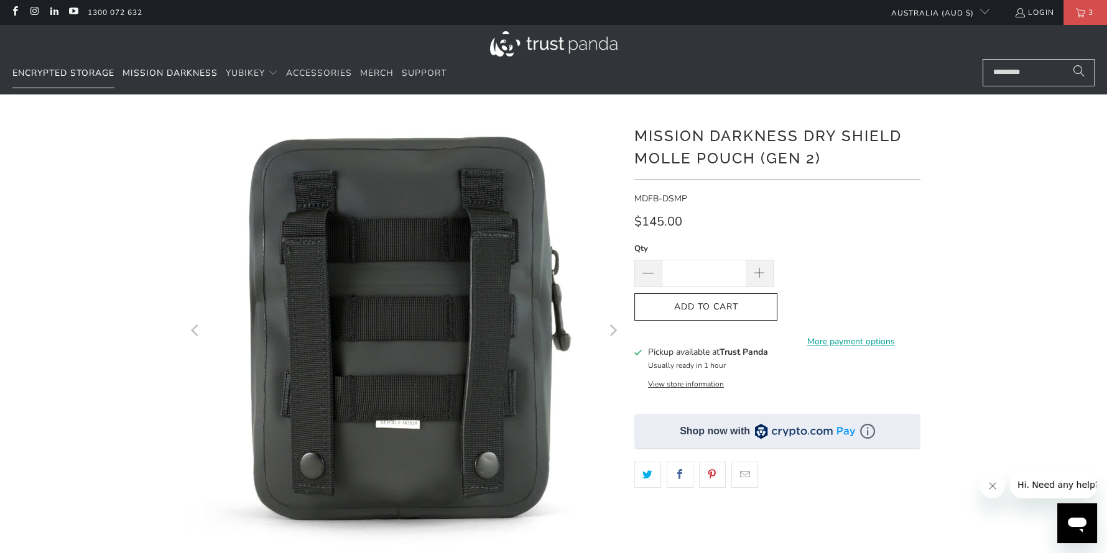
click at [53, 74] on span "Encrypted Storage" at bounding box center [63, 73] width 102 height 12
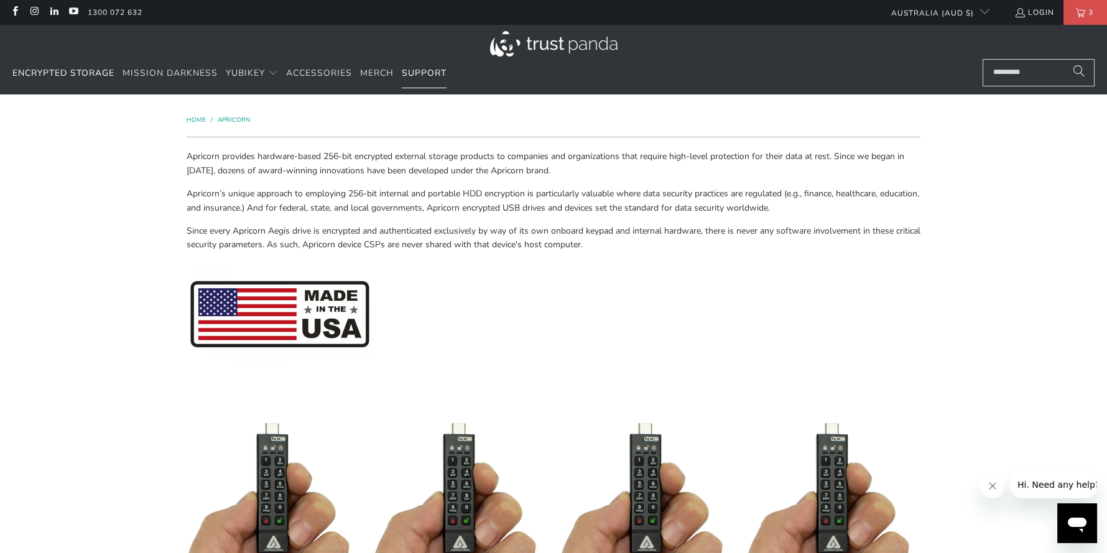
click at [425, 76] on span "Support" at bounding box center [424, 73] width 45 height 12
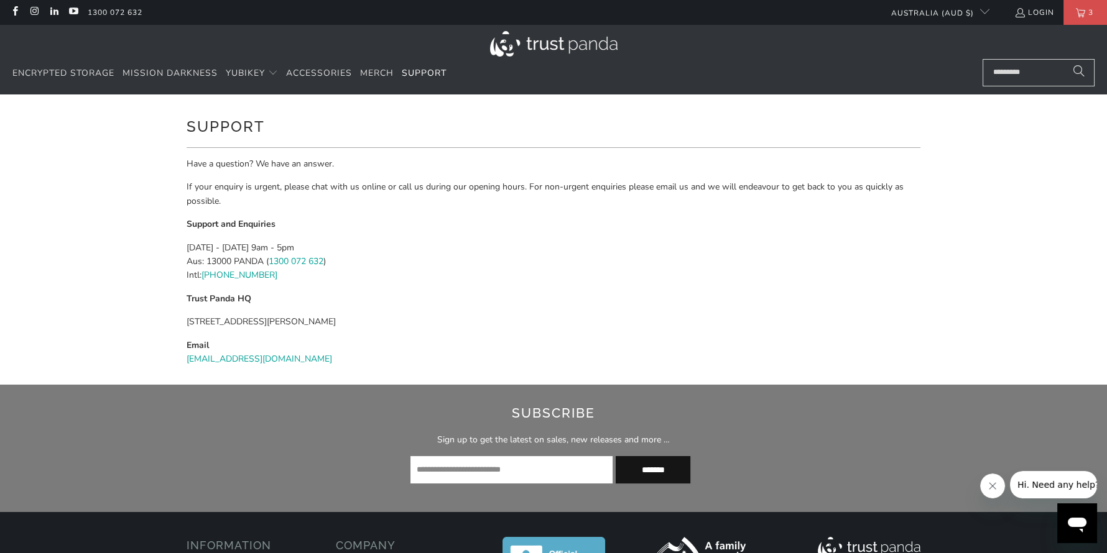
scroll to position [257, 0]
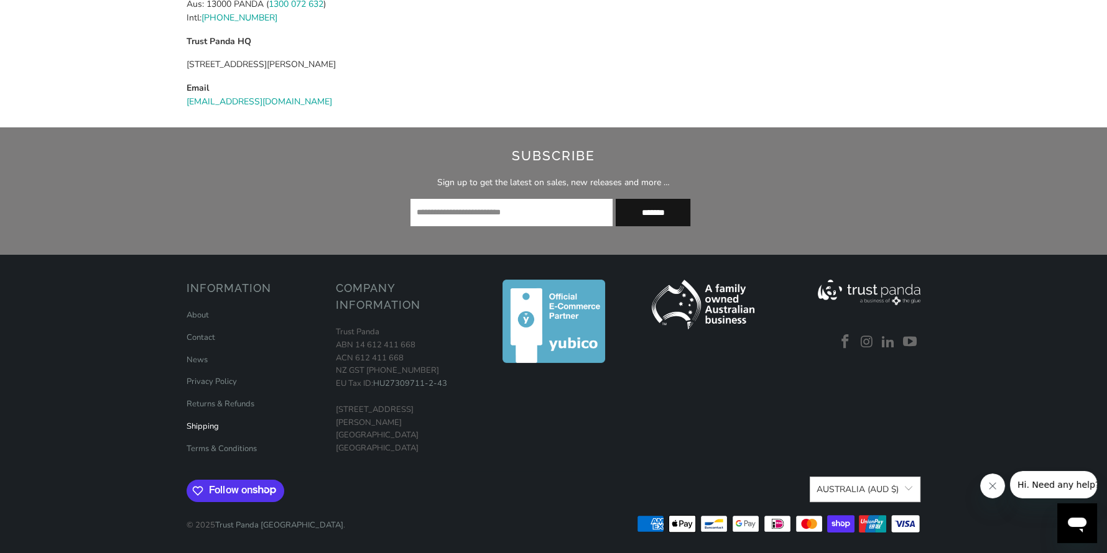
click at [196, 427] on link "Shipping" at bounding box center [203, 426] width 32 height 11
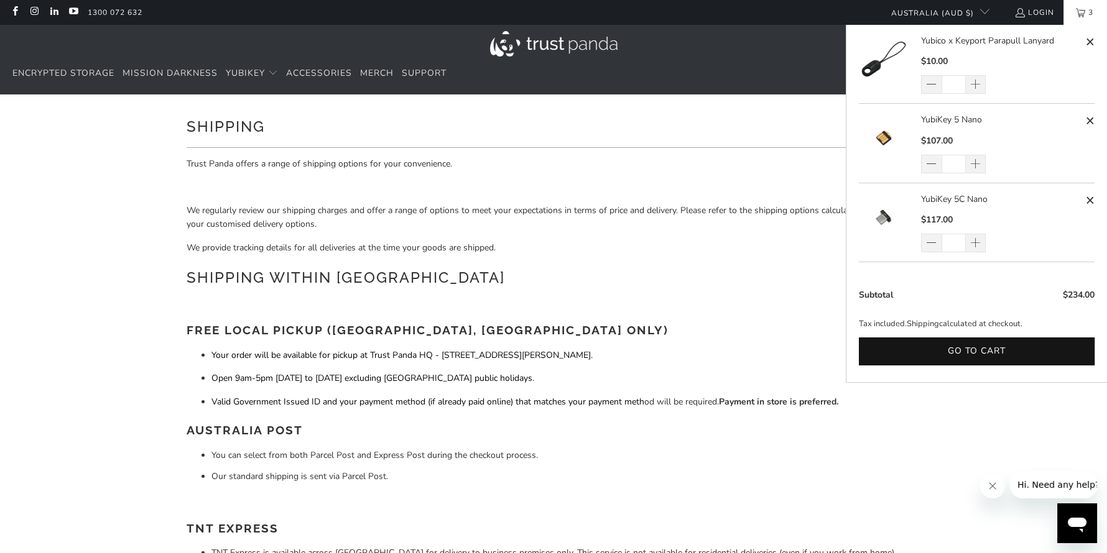
click at [1077, 14] on link "3" at bounding box center [1085, 12] width 44 height 25
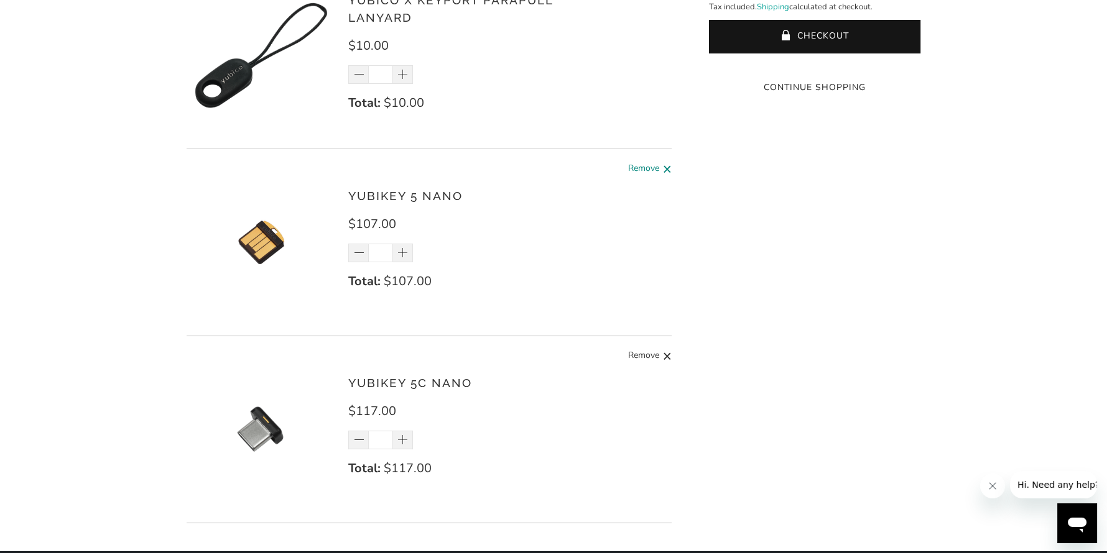
click at [649, 168] on span "Remove" at bounding box center [643, 170] width 31 height 16
type input "*"
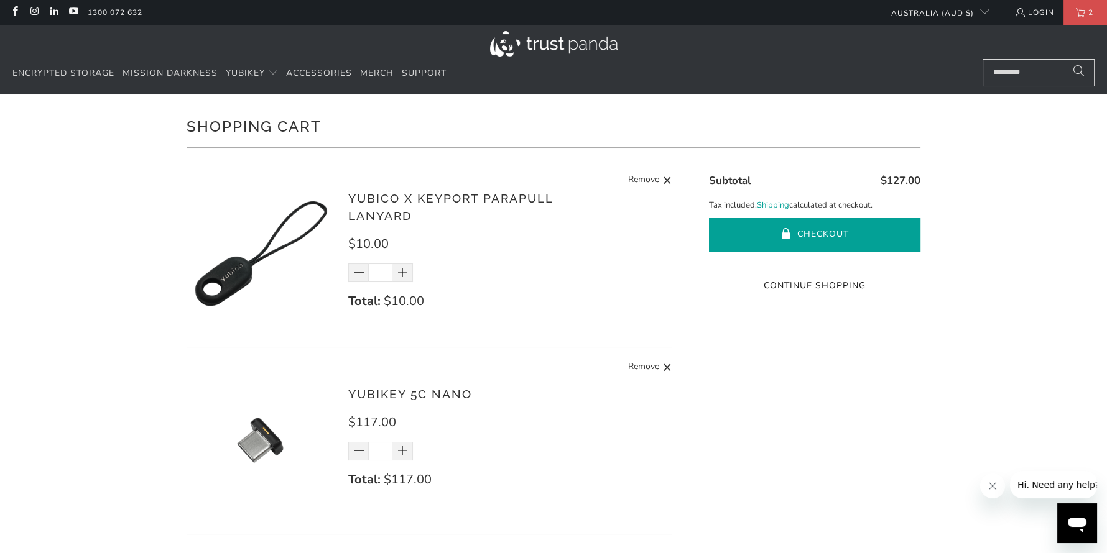
click at [841, 232] on button "Checkout" at bounding box center [814, 235] width 211 height 34
